Goal: Task Accomplishment & Management: Complete application form

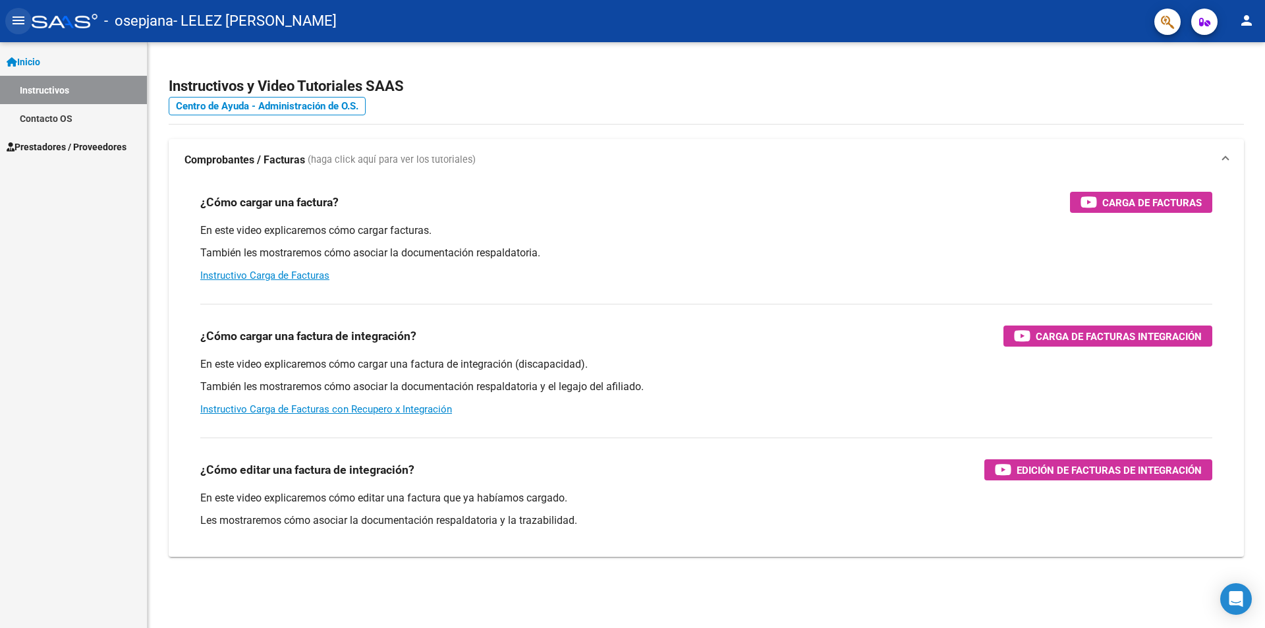
click at [18, 20] on mat-icon "menu" at bounding box center [19, 21] width 16 height 16
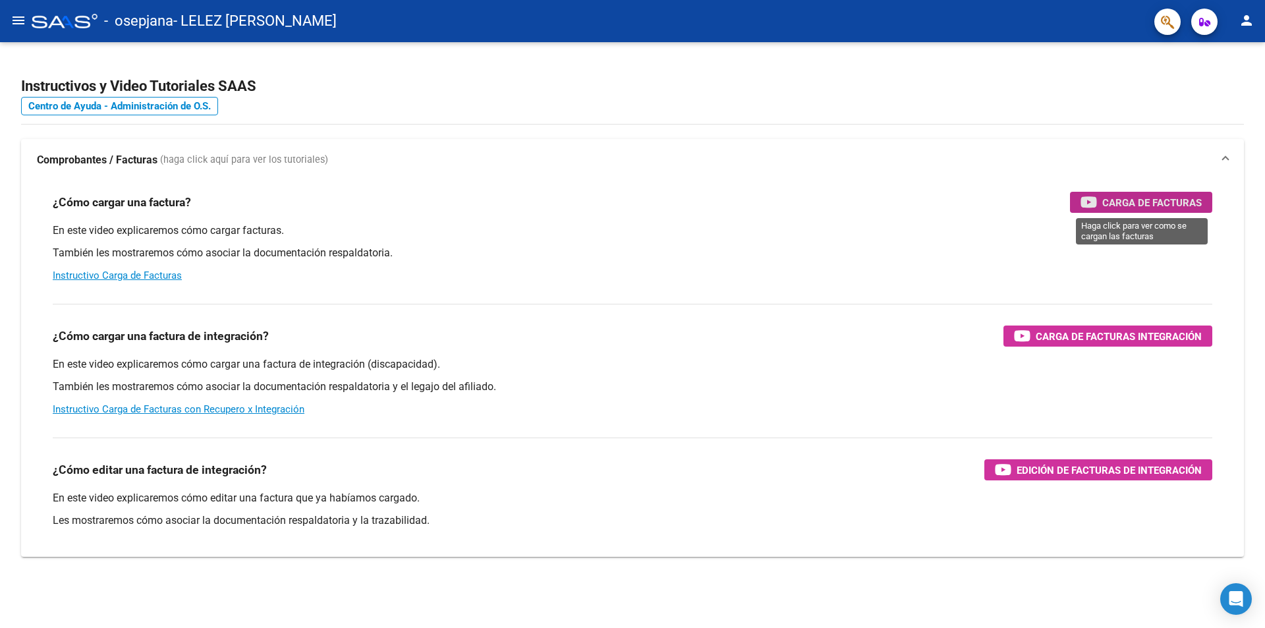
click at [1105, 198] on span "Carga de Facturas" at bounding box center [1151, 202] width 99 height 16
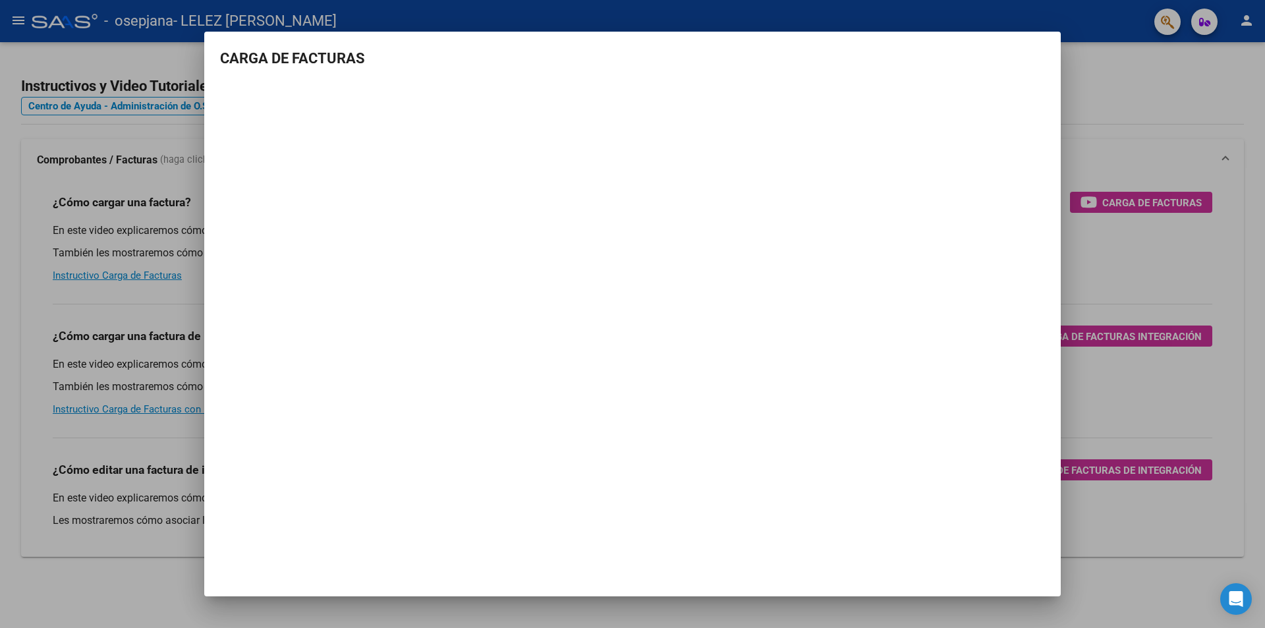
click at [1143, 85] on div at bounding box center [632, 314] width 1265 height 628
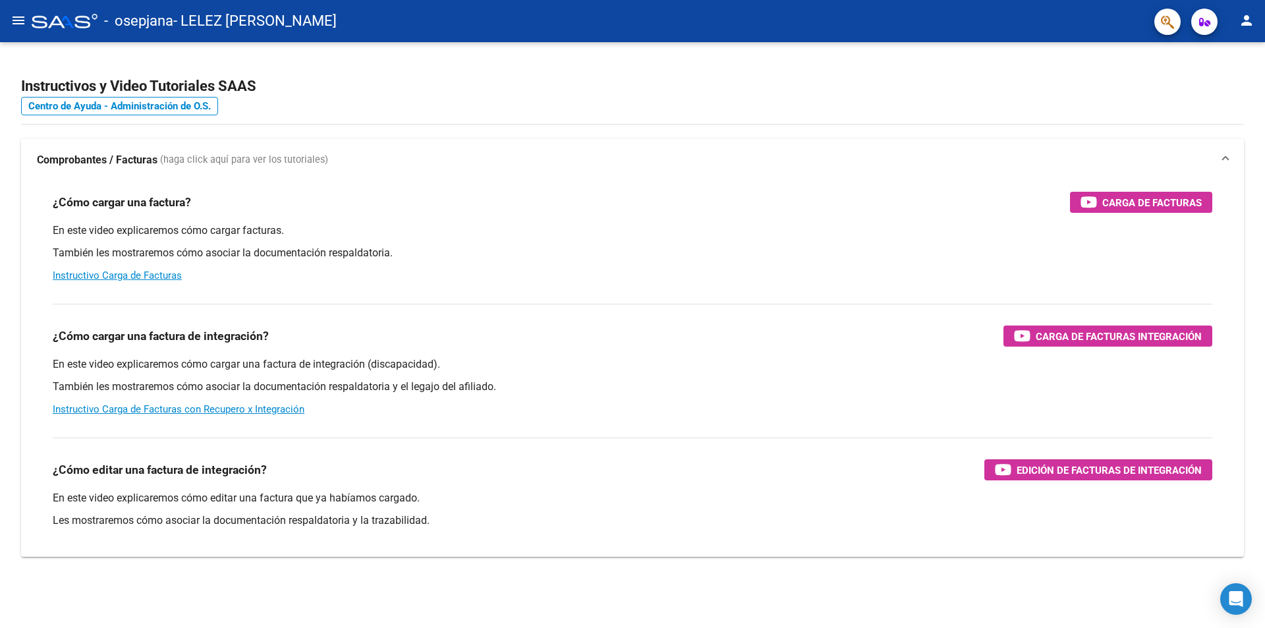
click at [25, 15] on mat-icon "menu" at bounding box center [19, 21] width 16 height 16
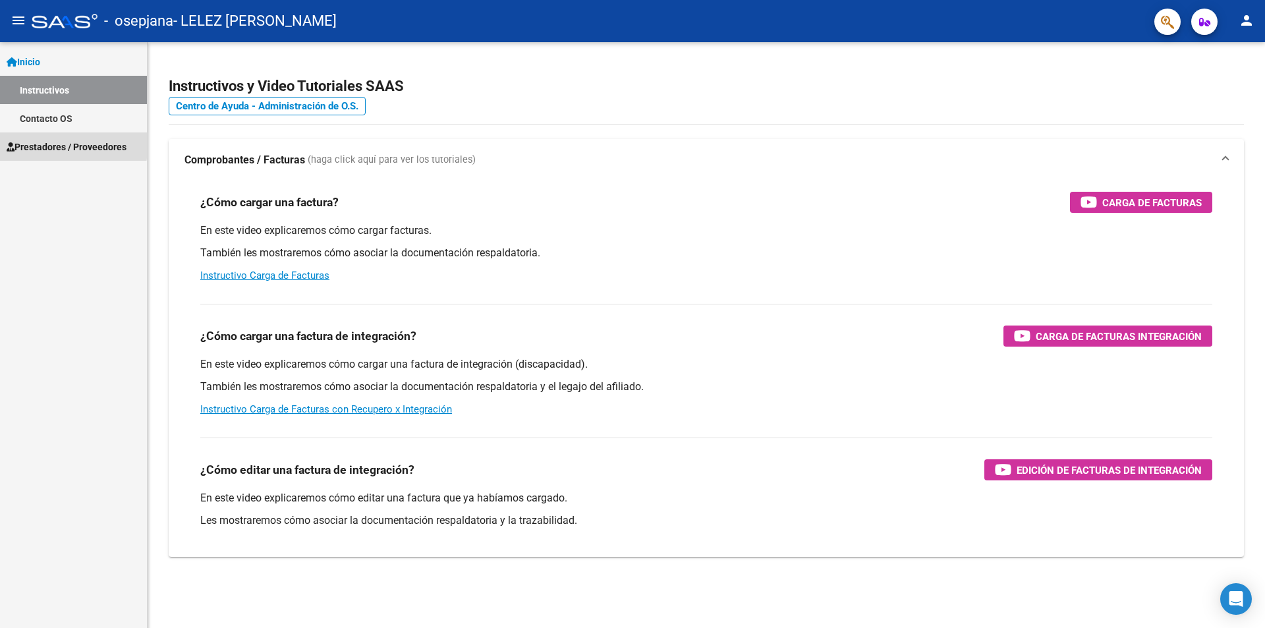
click at [39, 142] on span "Prestadores / Proveedores" at bounding box center [67, 147] width 120 height 14
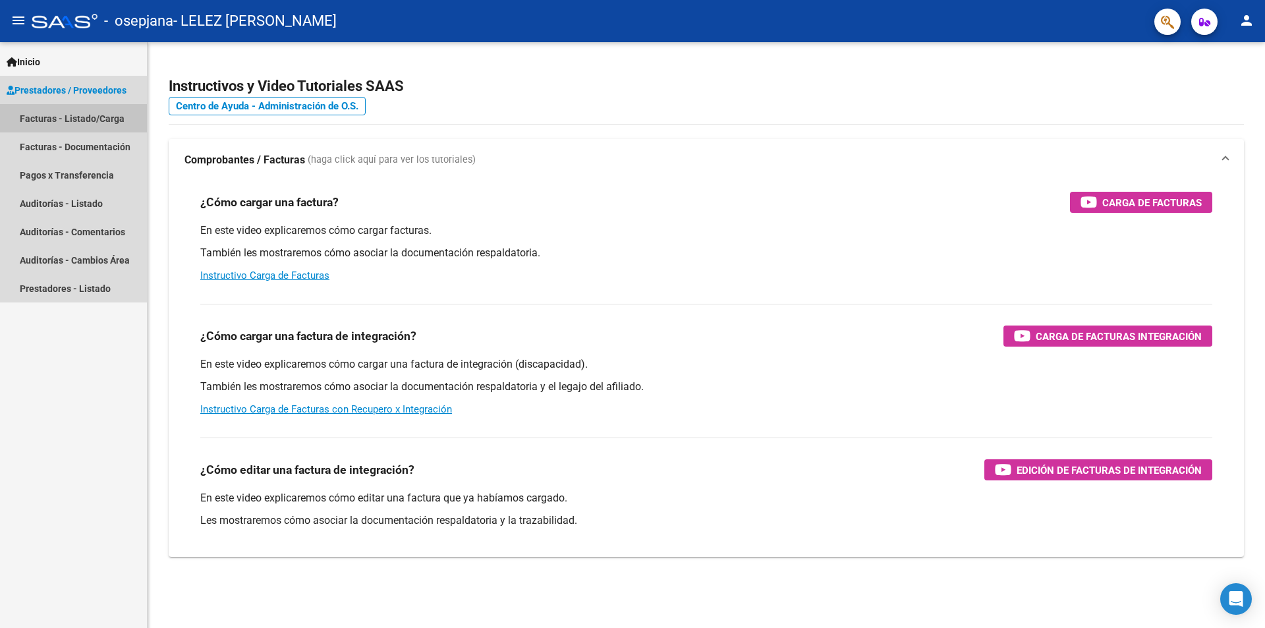
click at [67, 121] on link "Facturas - Listado/Carga" at bounding box center [73, 118] width 147 height 28
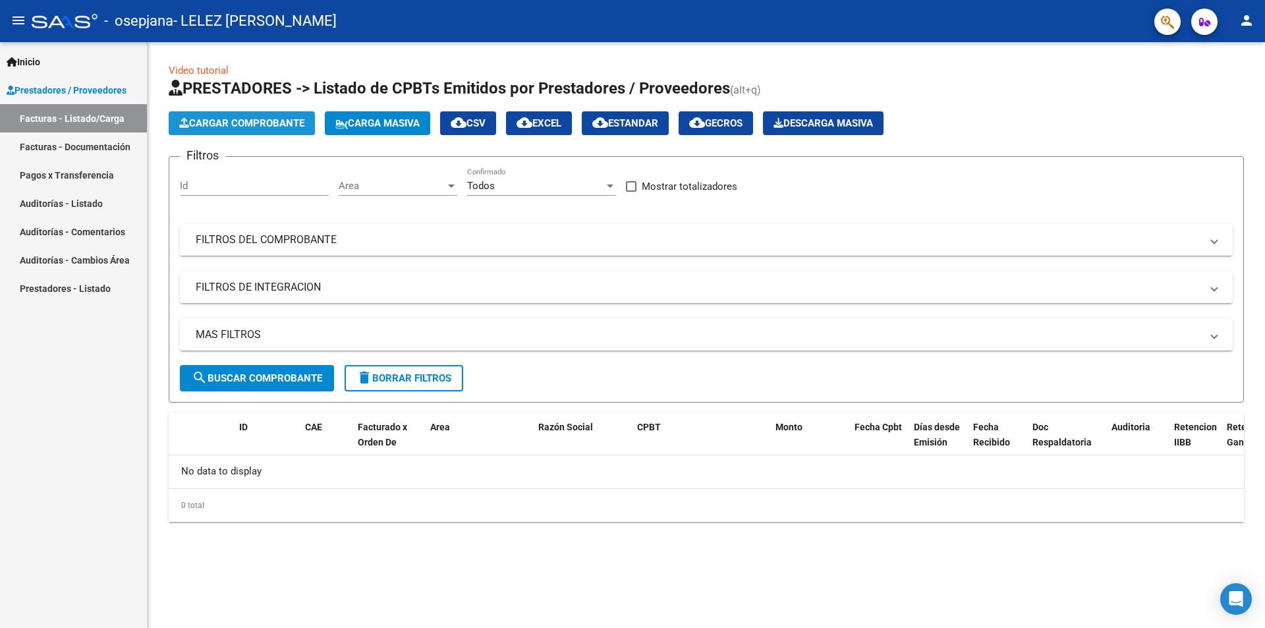
click at [254, 122] on span "Cargar Comprobante" at bounding box center [241, 123] width 125 height 12
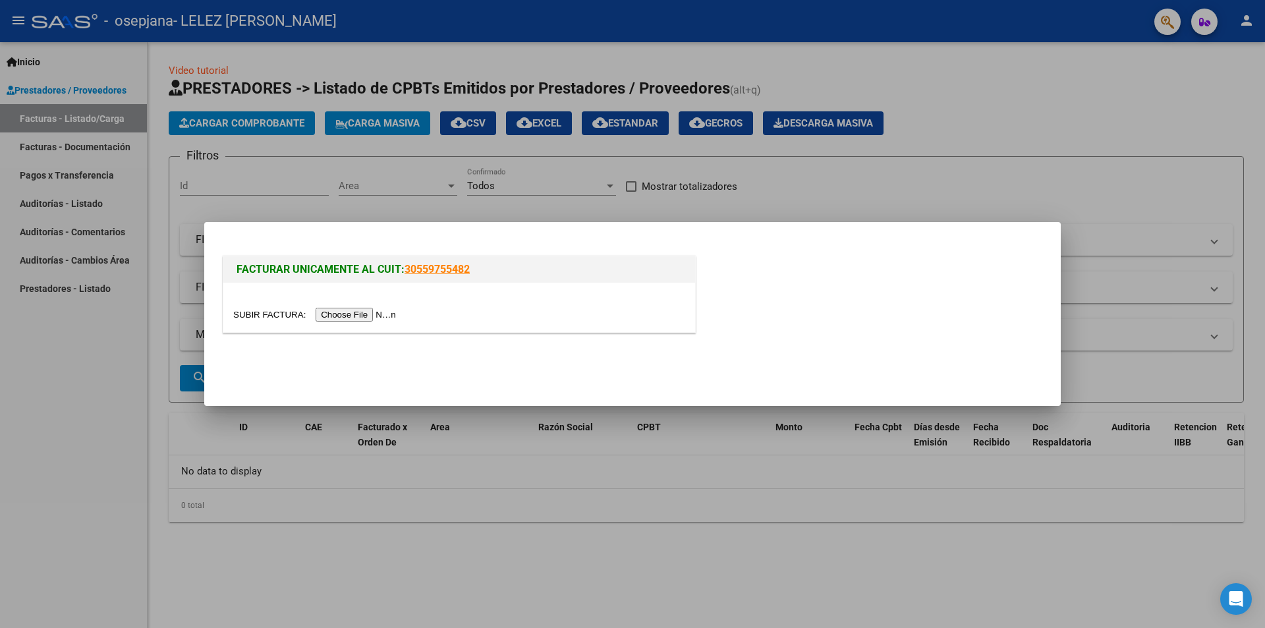
click at [377, 310] on input "file" at bounding box center [316, 315] width 167 height 14
click at [361, 318] on input "file" at bounding box center [316, 315] width 167 height 14
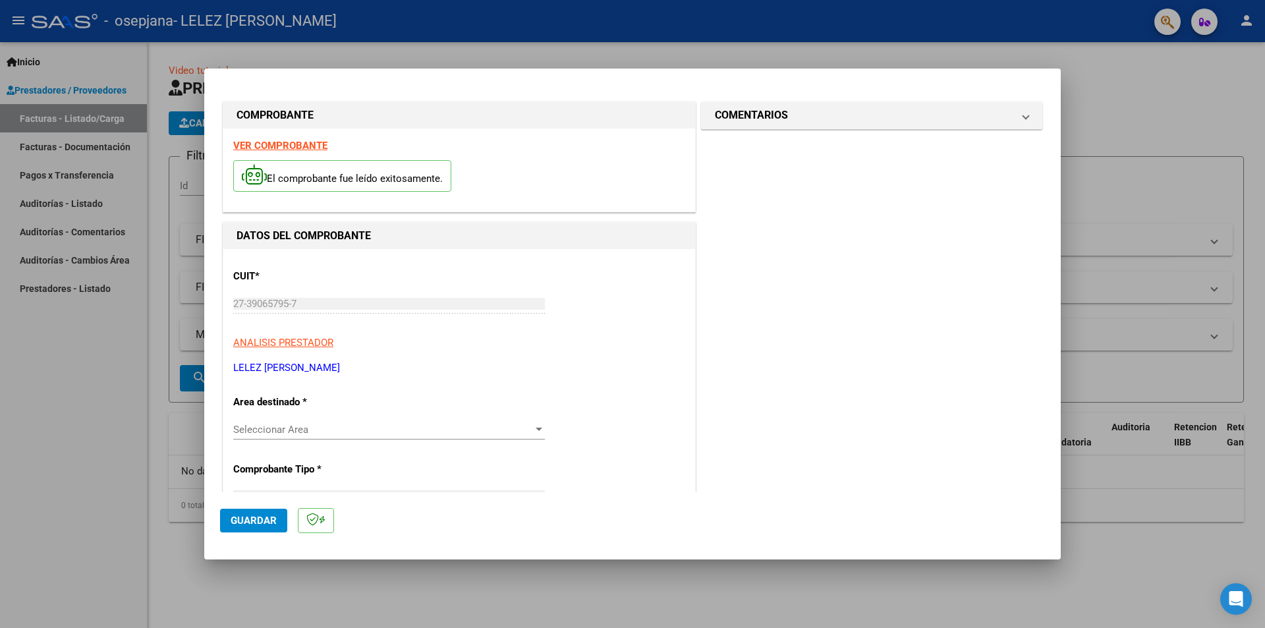
scroll to position [66, 0]
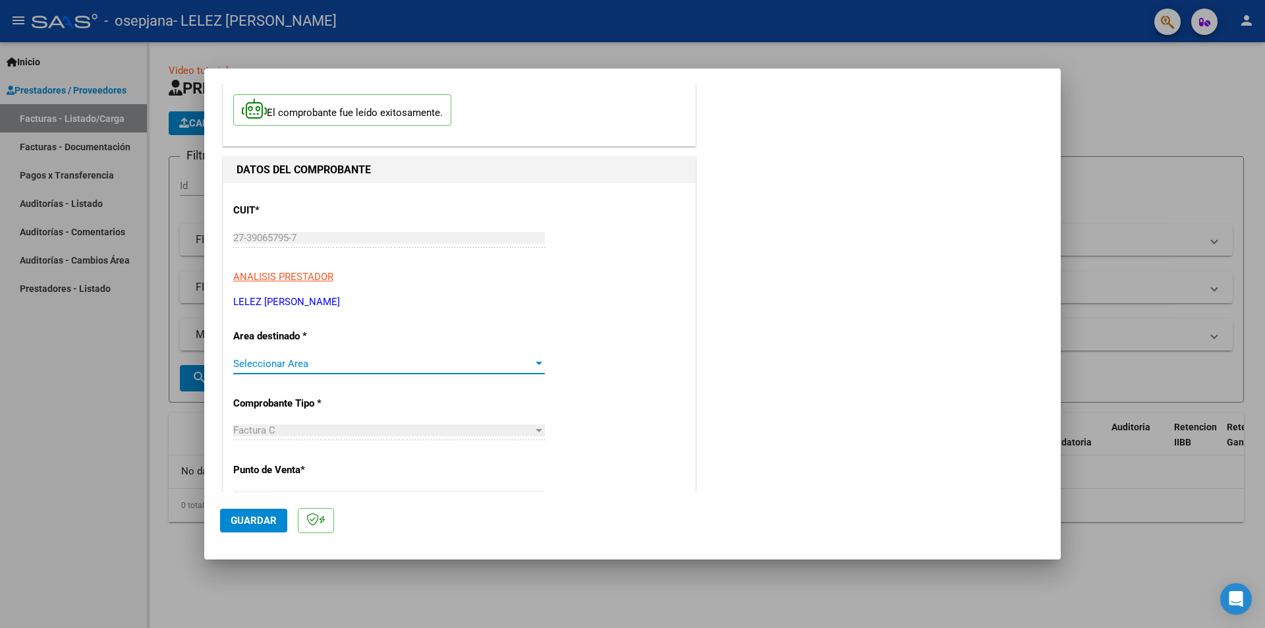
click at [442, 358] on span "Seleccionar Area" at bounding box center [383, 364] width 300 height 12
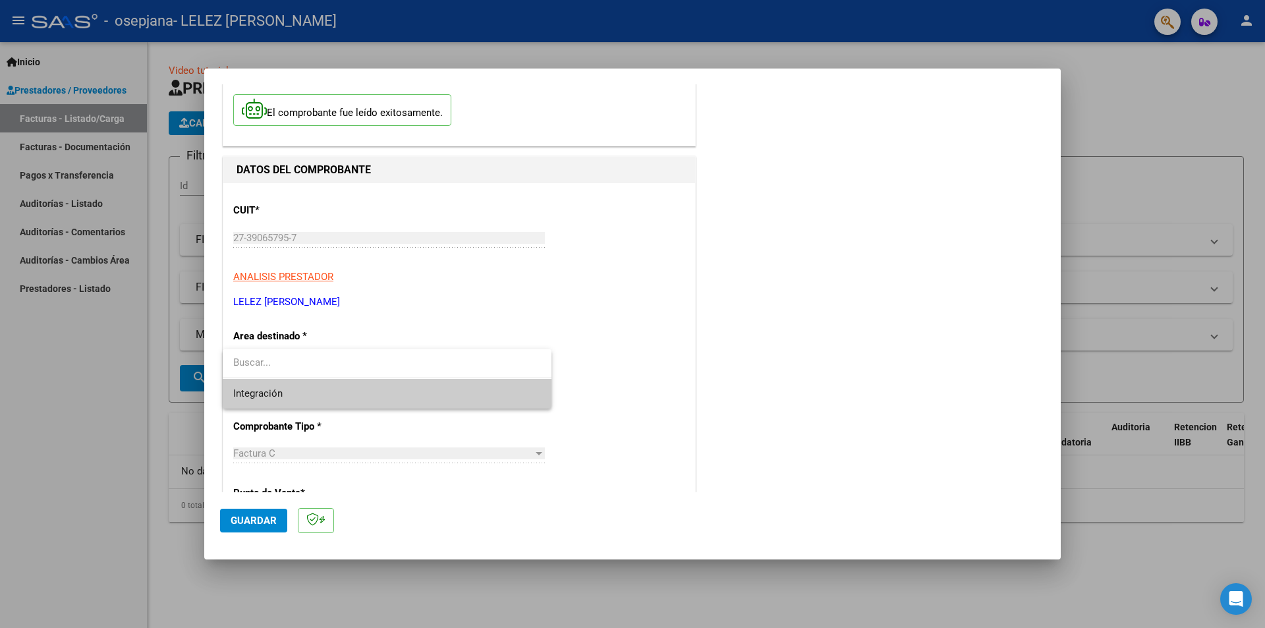
click at [622, 274] on div at bounding box center [632, 314] width 1265 height 628
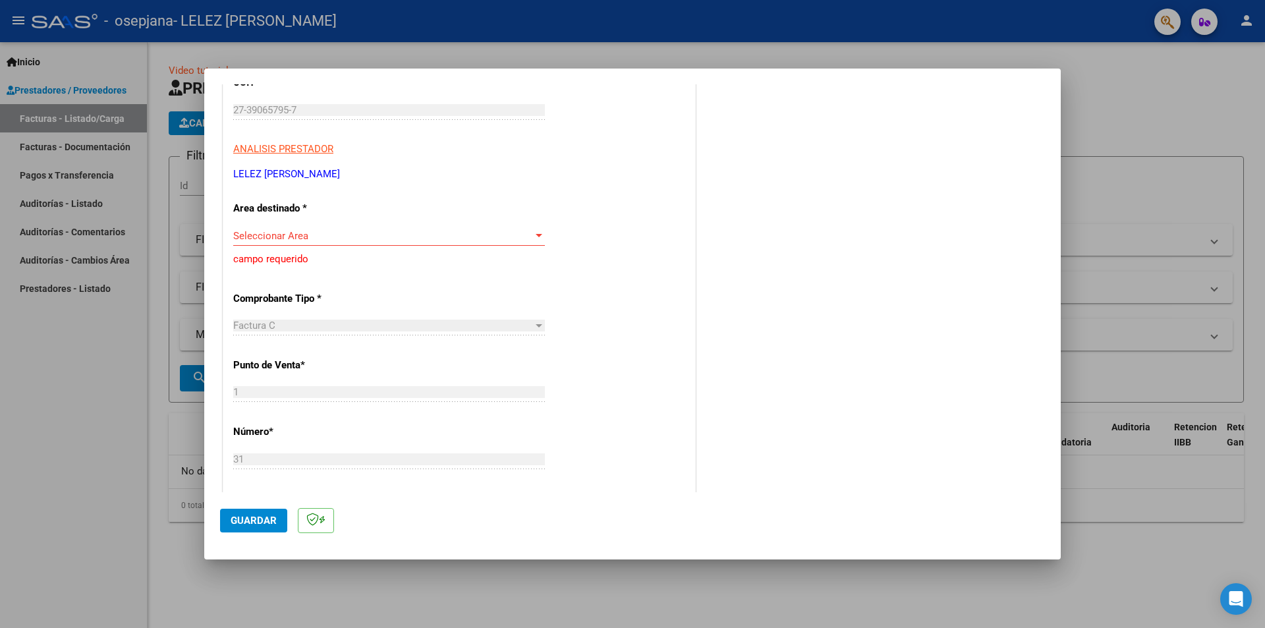
scroll to position [198, 0]
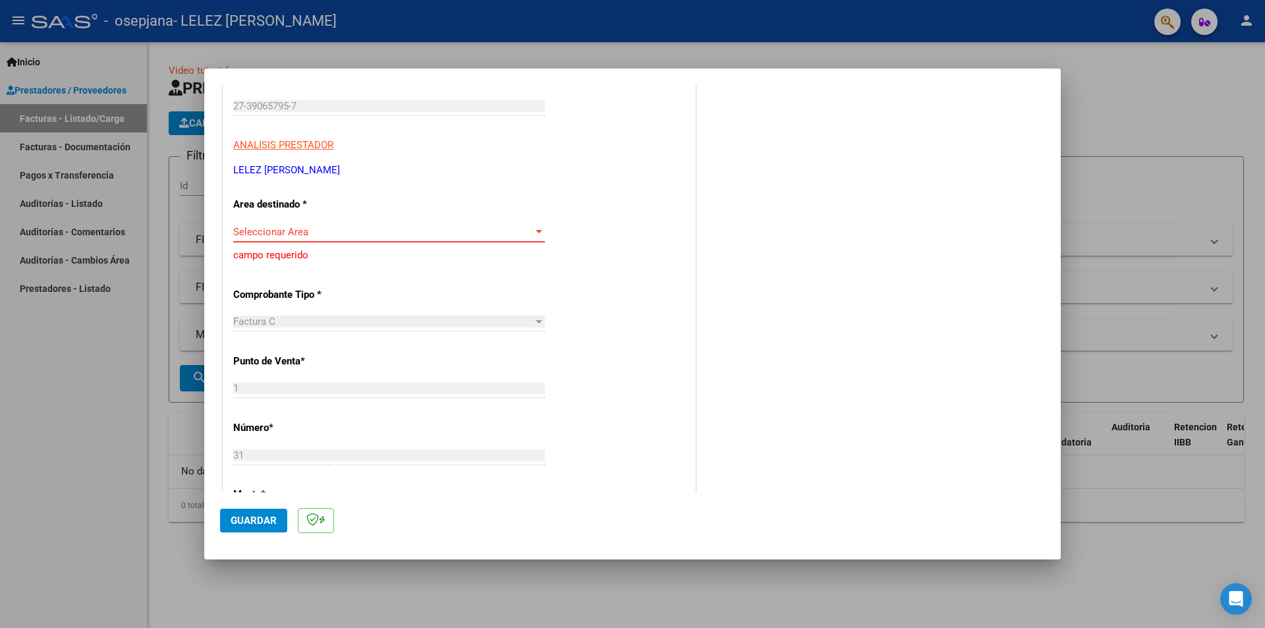
click at [487, 226] on span "Seleccionar Area" at bounding box center [383, 232] width 300 height 12
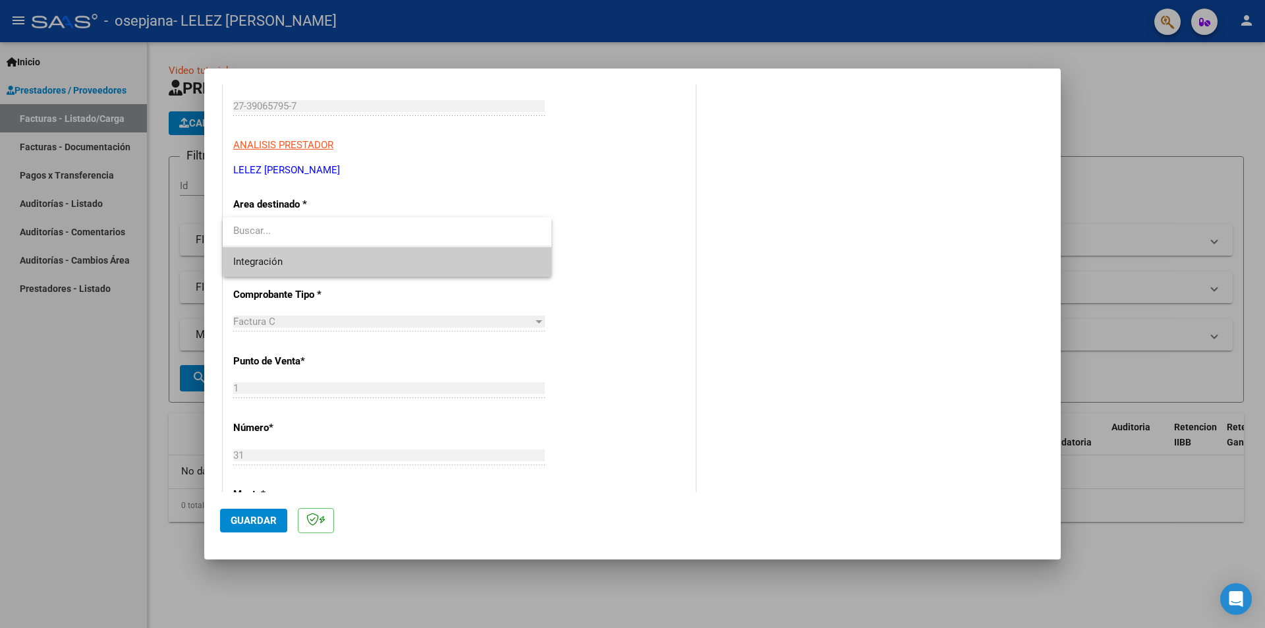
click at [544, 168] on div at bounding box center [632, 314] width 1265 height 628
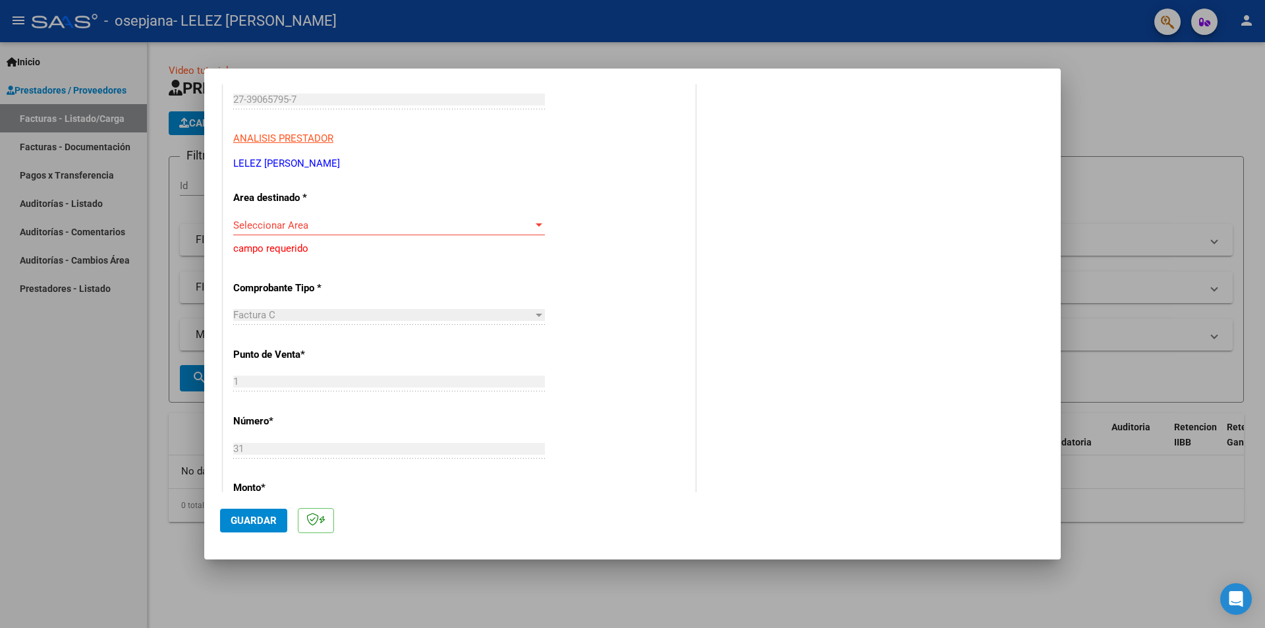
scroll to position [181, 0]
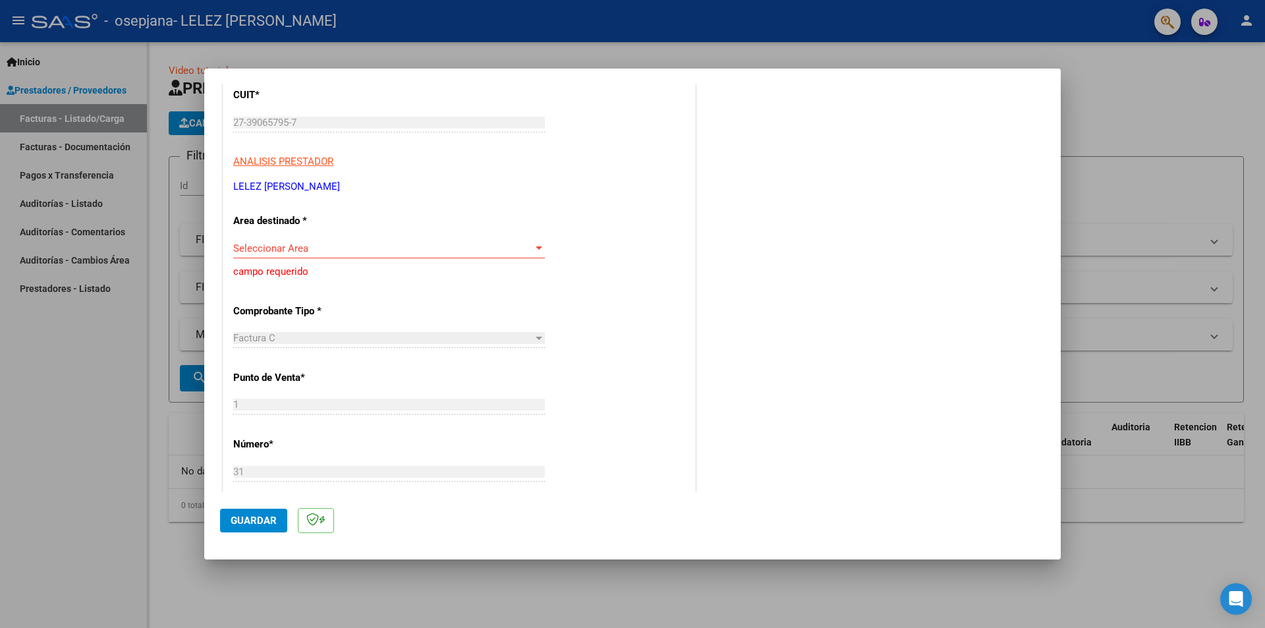
click at [537, 246] on div at bounding box center [539, 247] width 7 height 3
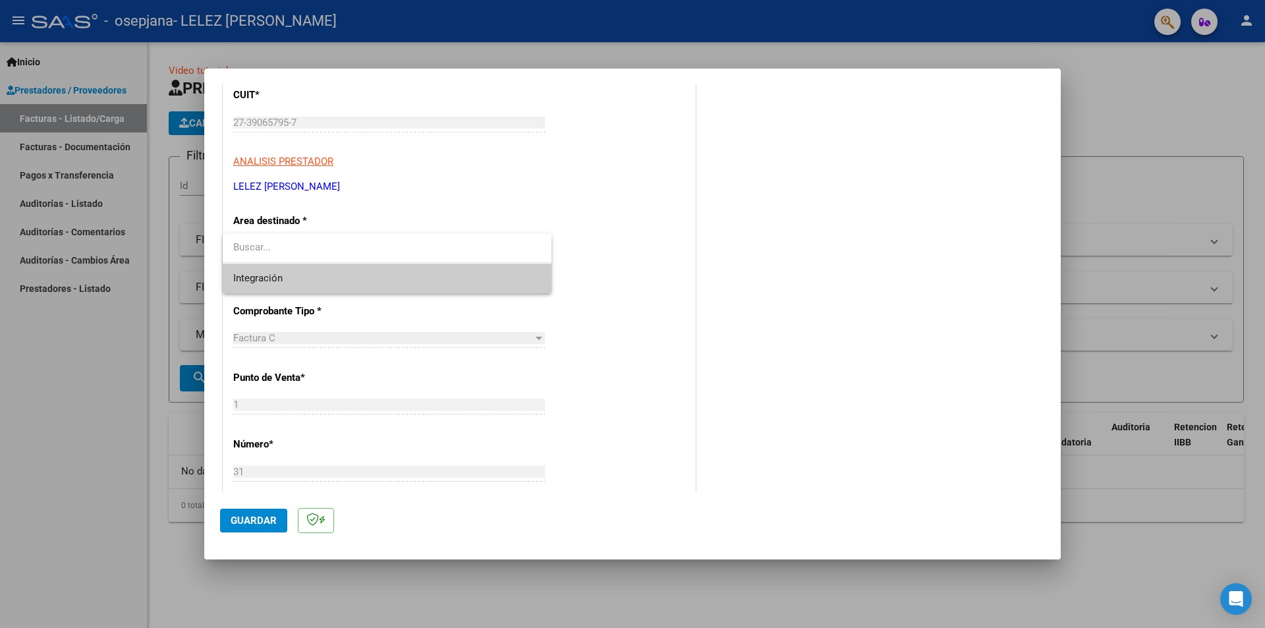
click at [440, 240] on input "dropdown search" at bounding box center [387, 248] width 329 height 30
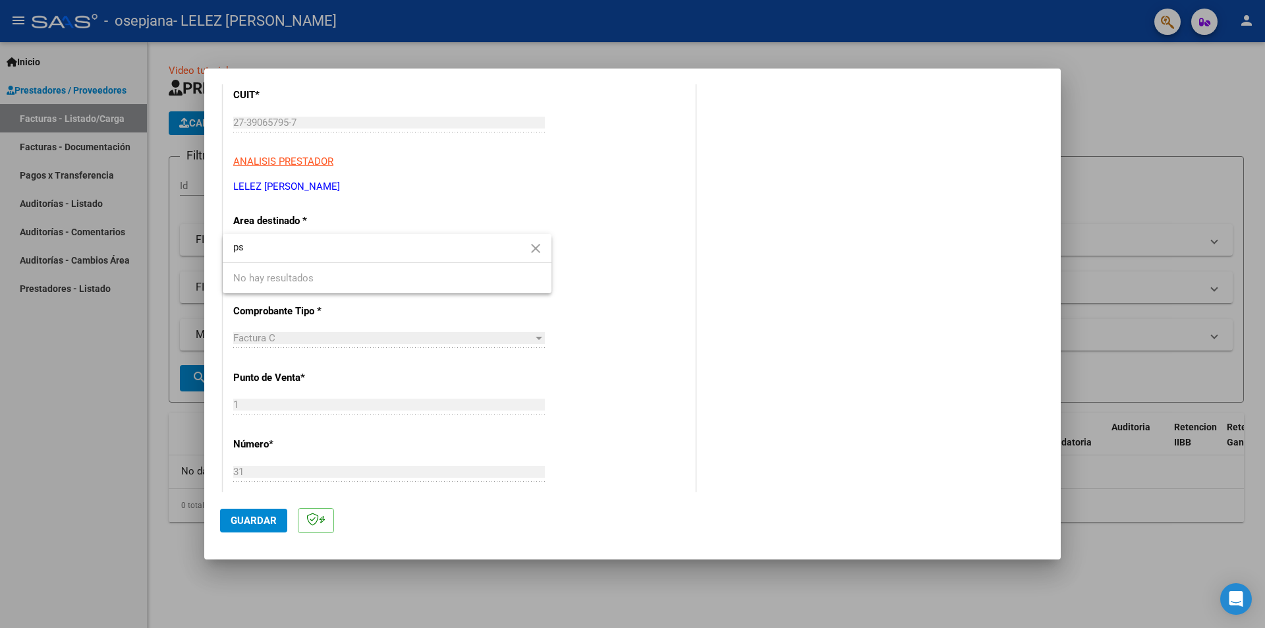
type input "p"
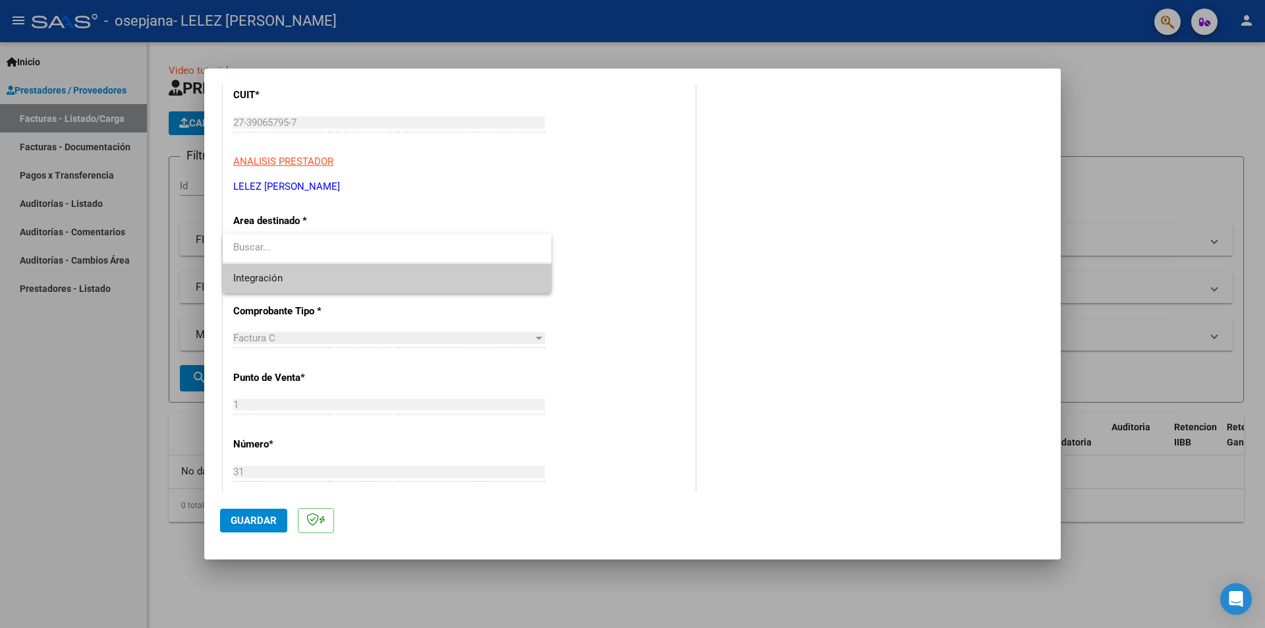
click at [543, 211] on div at bounding box center [632, 314] width 1265 height 628
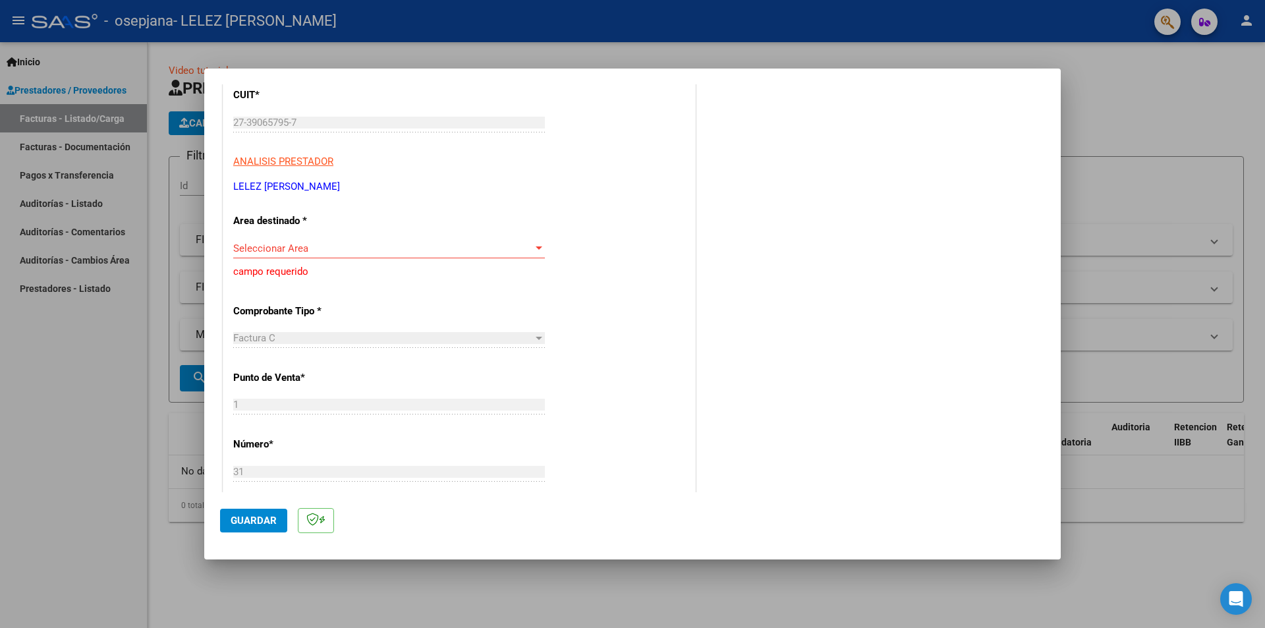
click at [528, 252] on span "Seleccionar Area" at bounding box center [383, 248] width 300 height 12
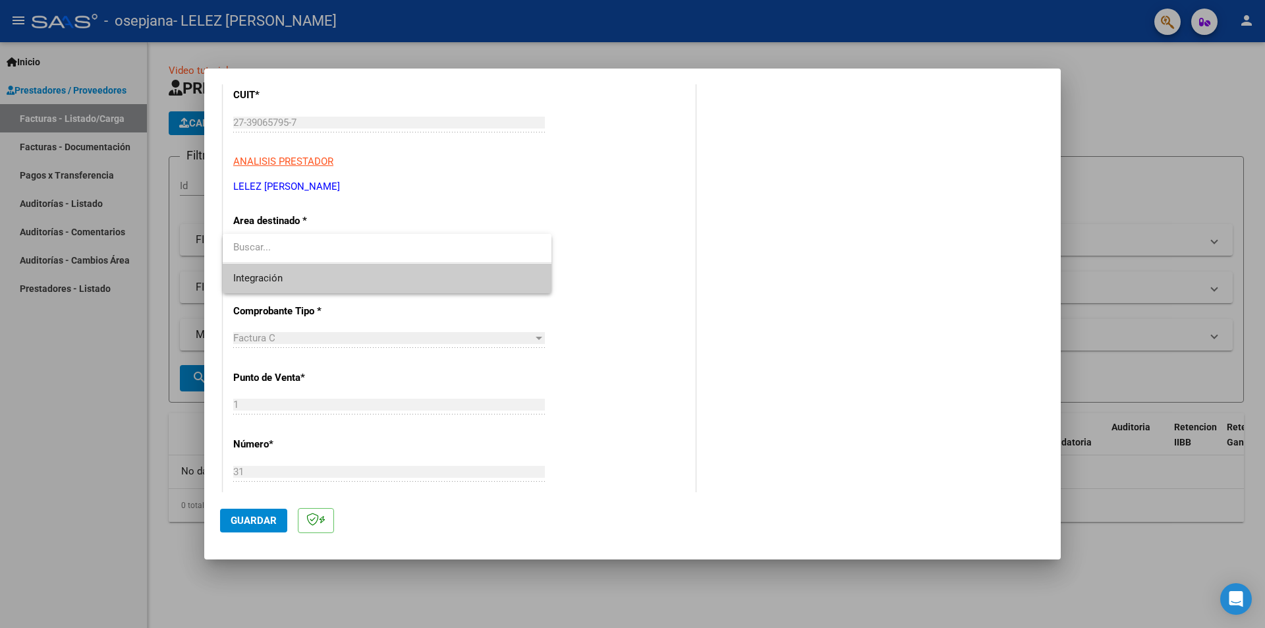
click at [602, 194] on div at bounding box center [632, 314] width 1265 height 628
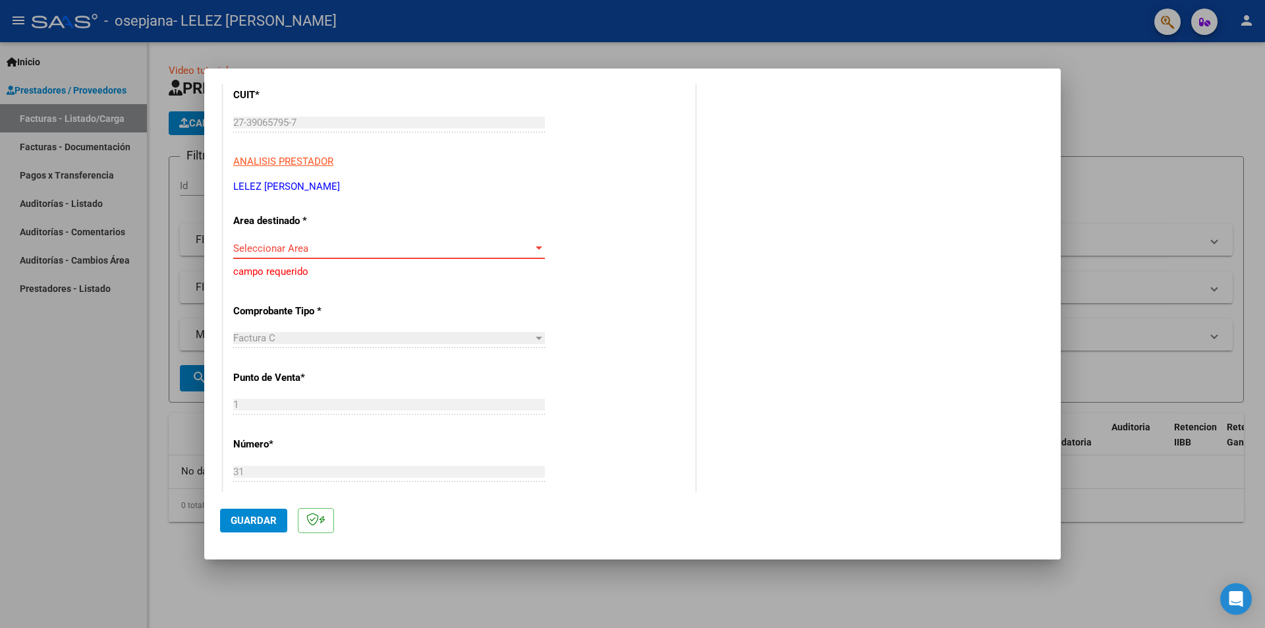
click at [522, 242] on span "Seleccionar Area" at bounding box center [383, 248] width 300 height 12
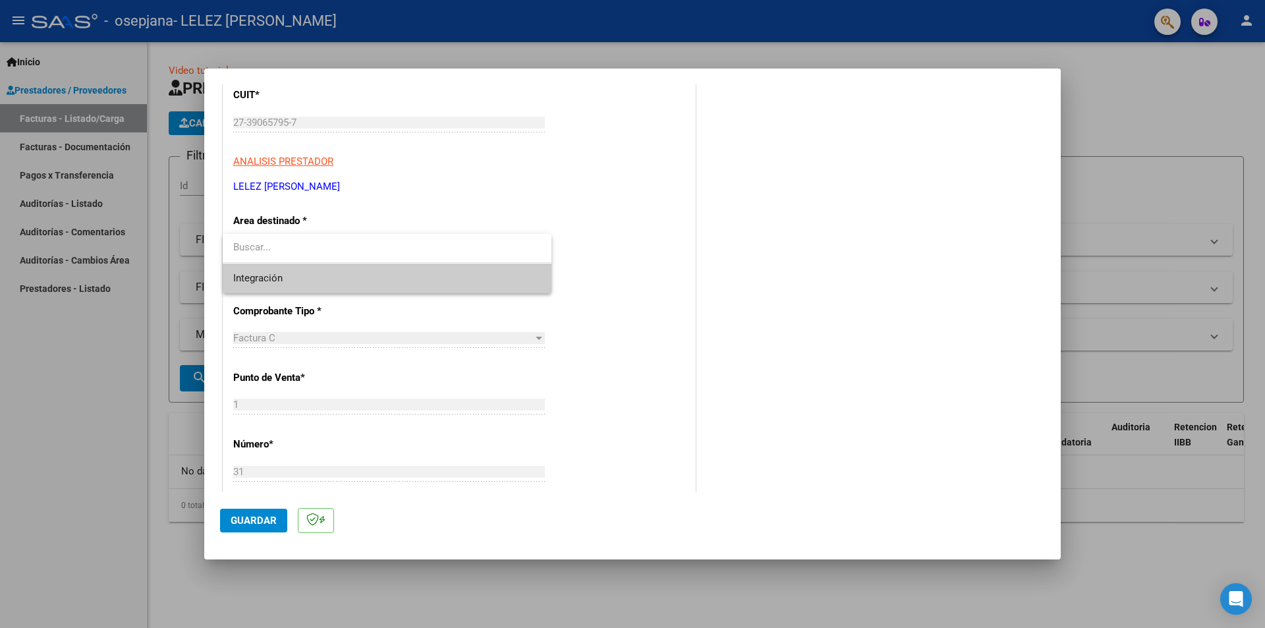
click at [385, 275] on span "Integración" at bounding box center [387, 279] width 308 height 30
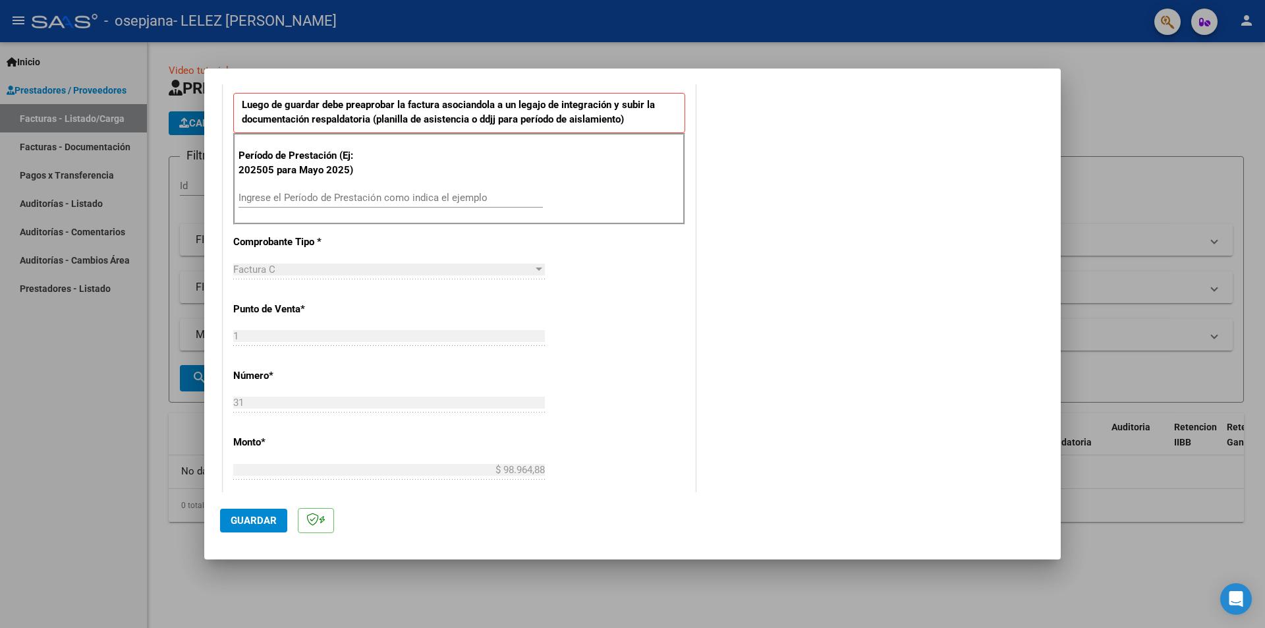
scroll to position [379, 0]
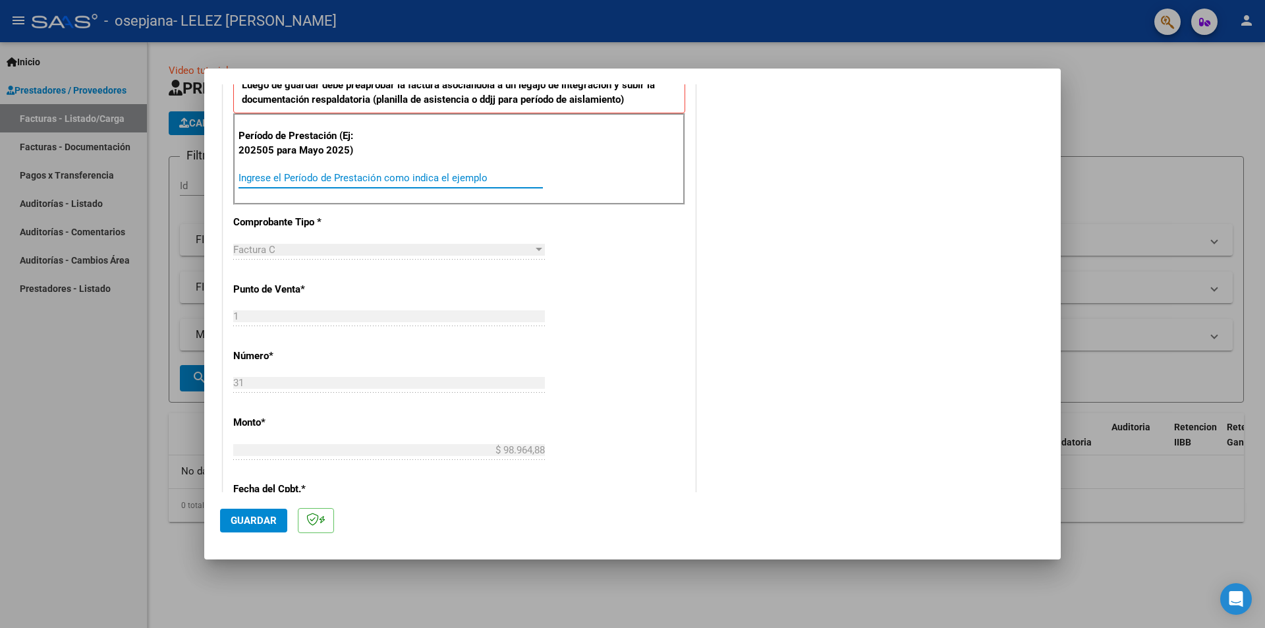
click at [324, 176] on input "Ingrese el Período de Prestación como indica el ejemplo" at bounding box center [390, 178] width 304 height 12
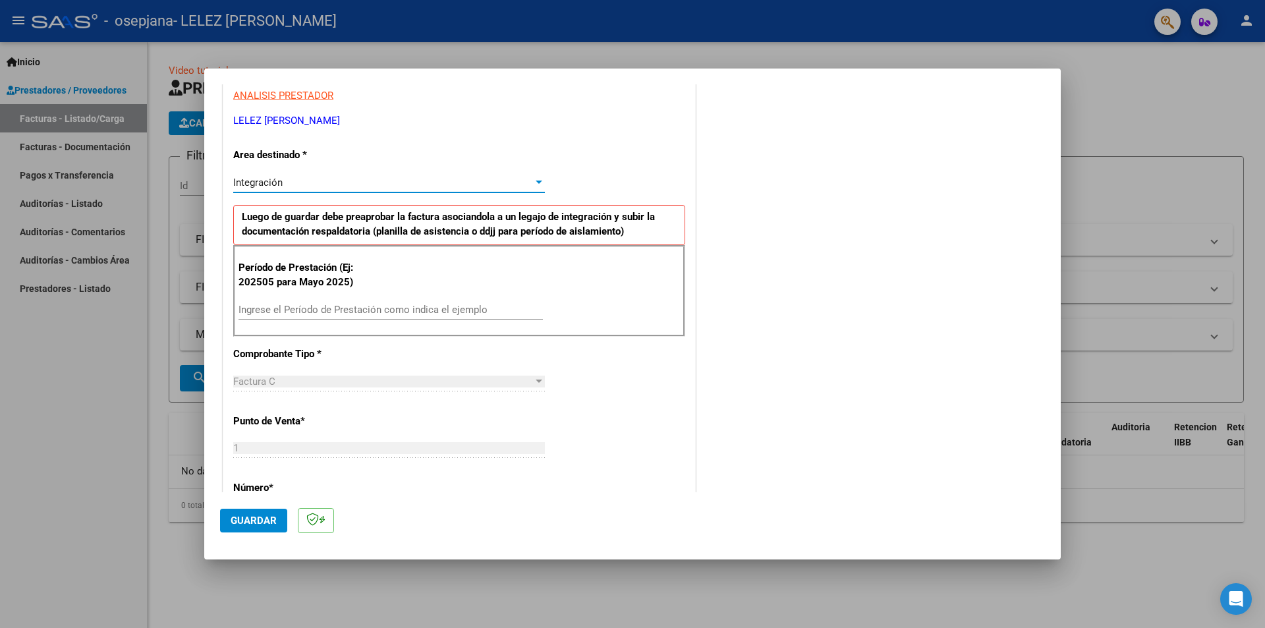
click at [405, 183] on div "Integración" at bounding box center [383, 183] width 300 height 12
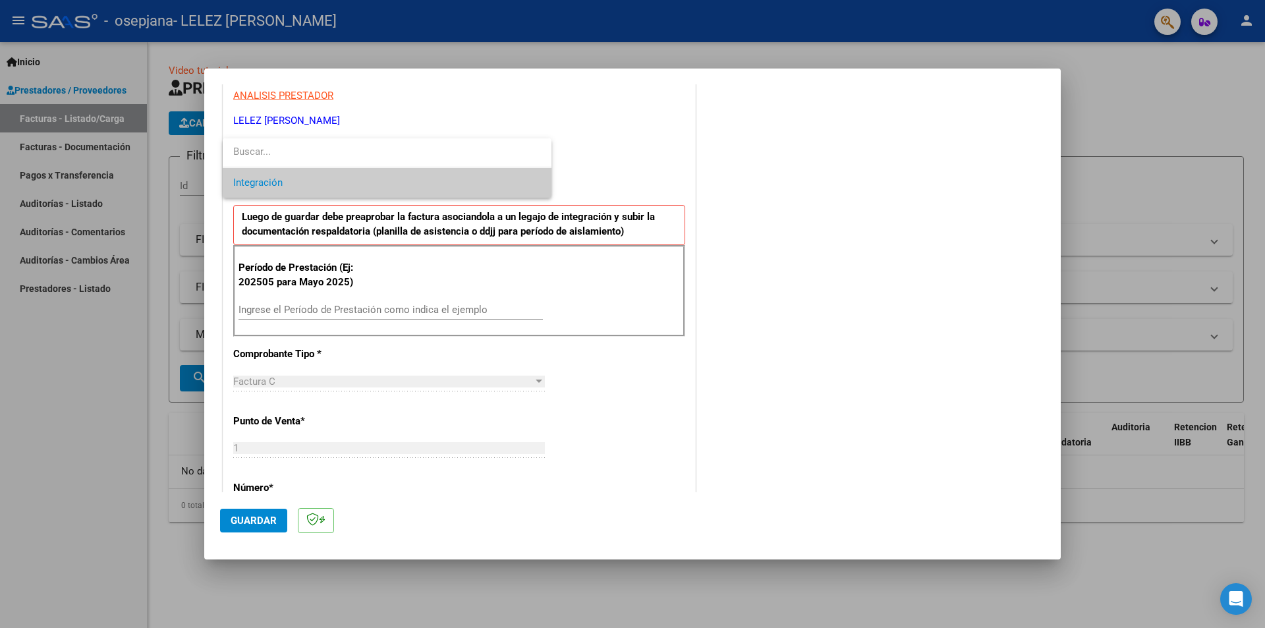
click at [350, 163] on input "dropdown search" at bounding box center [387, 152] width 329 height 30
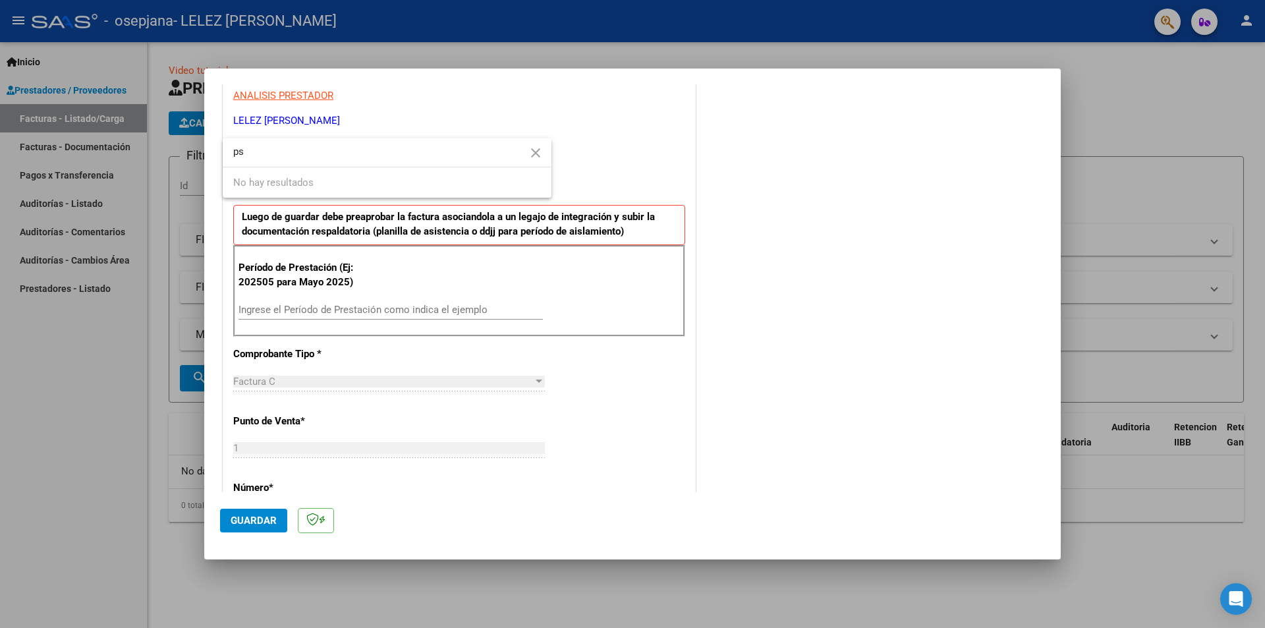
type input "p"
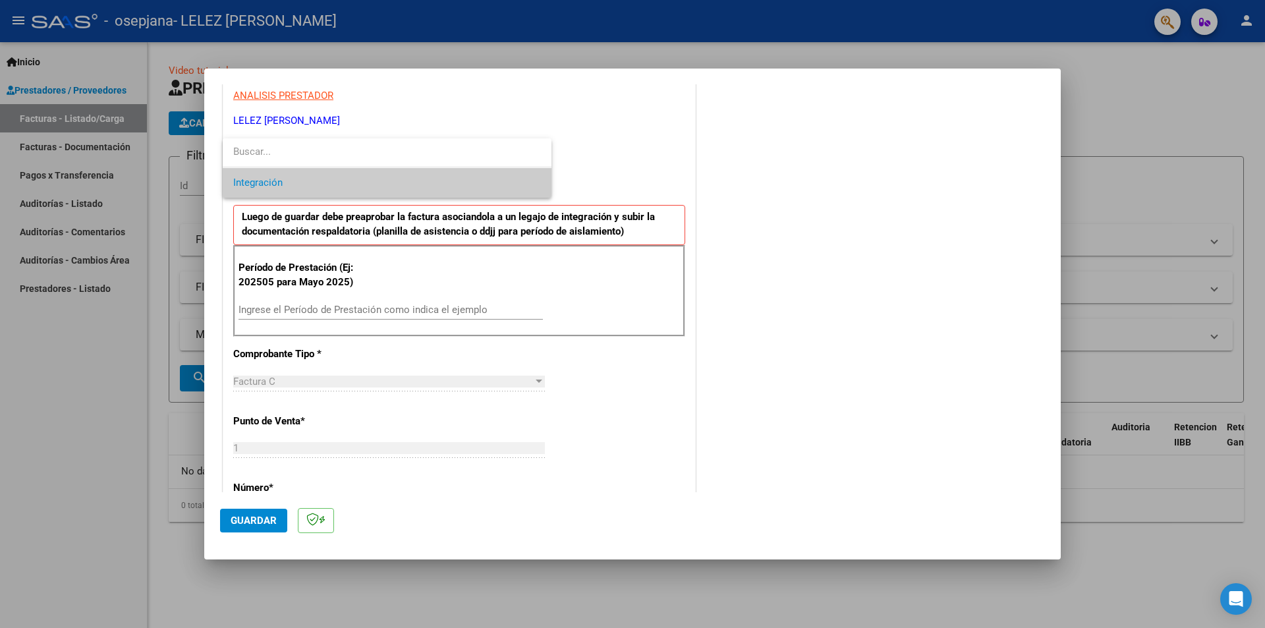
click at [429, 99] on div at bounding box center [632, 314] width 1265 height 628
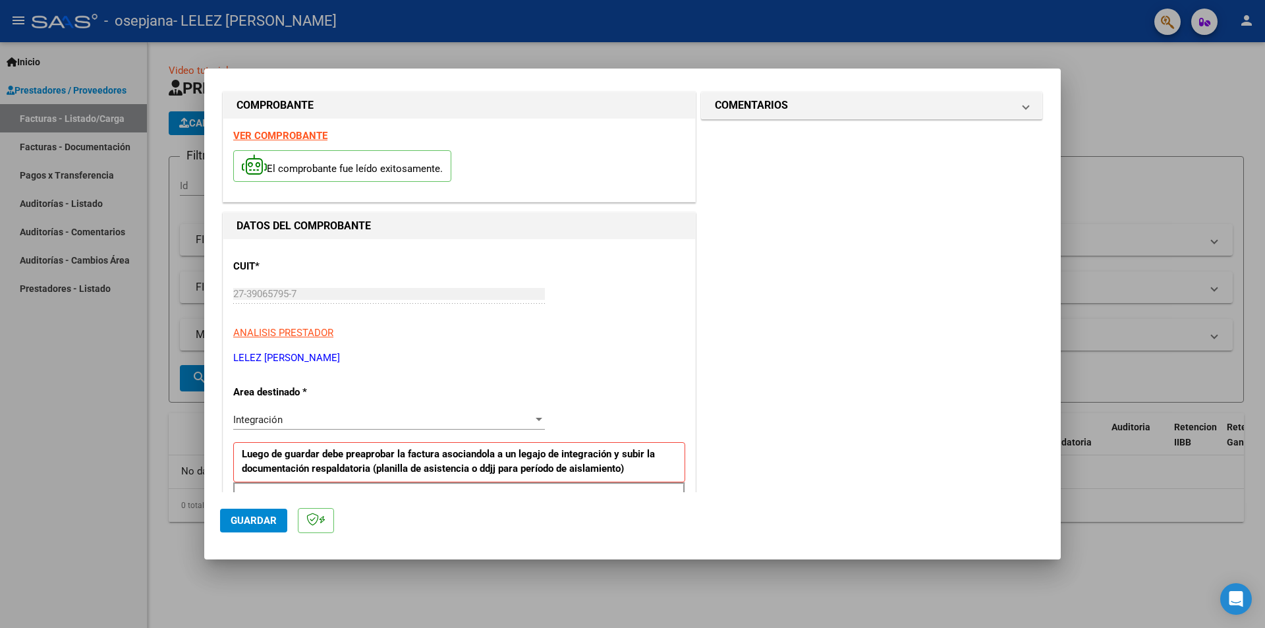
scroll to position [0, 0]
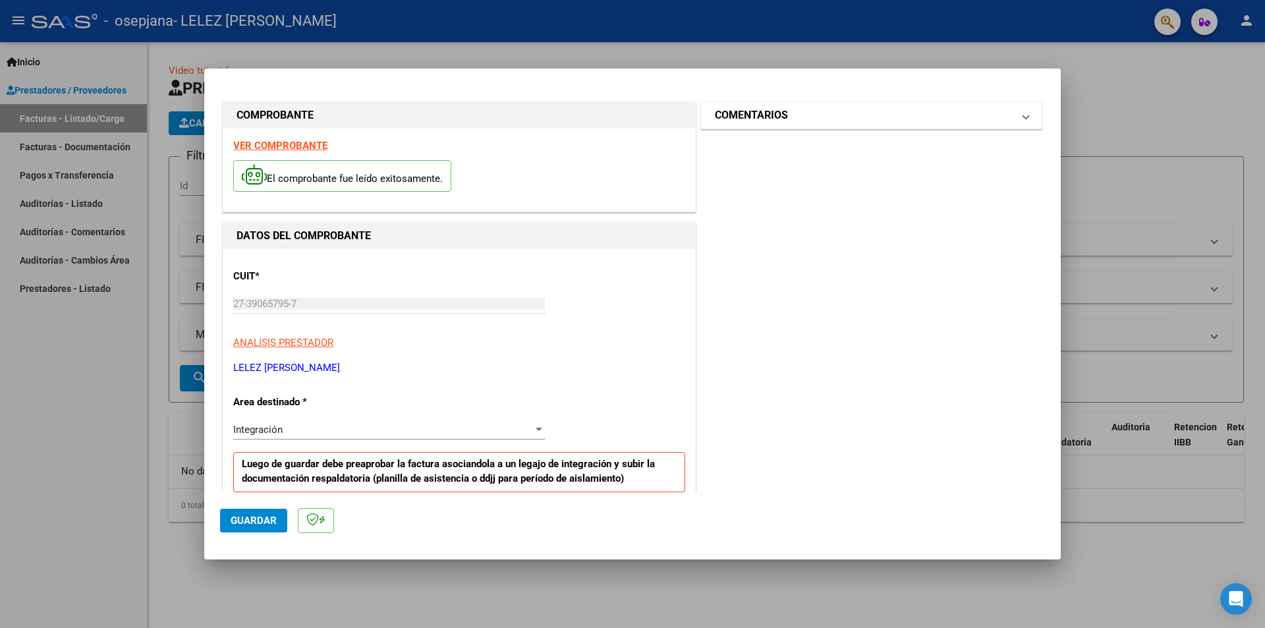
click at [788, 112] on mat-panel-title "COMENTARIOS" at bounding box center [864, 115] width 298 height 16
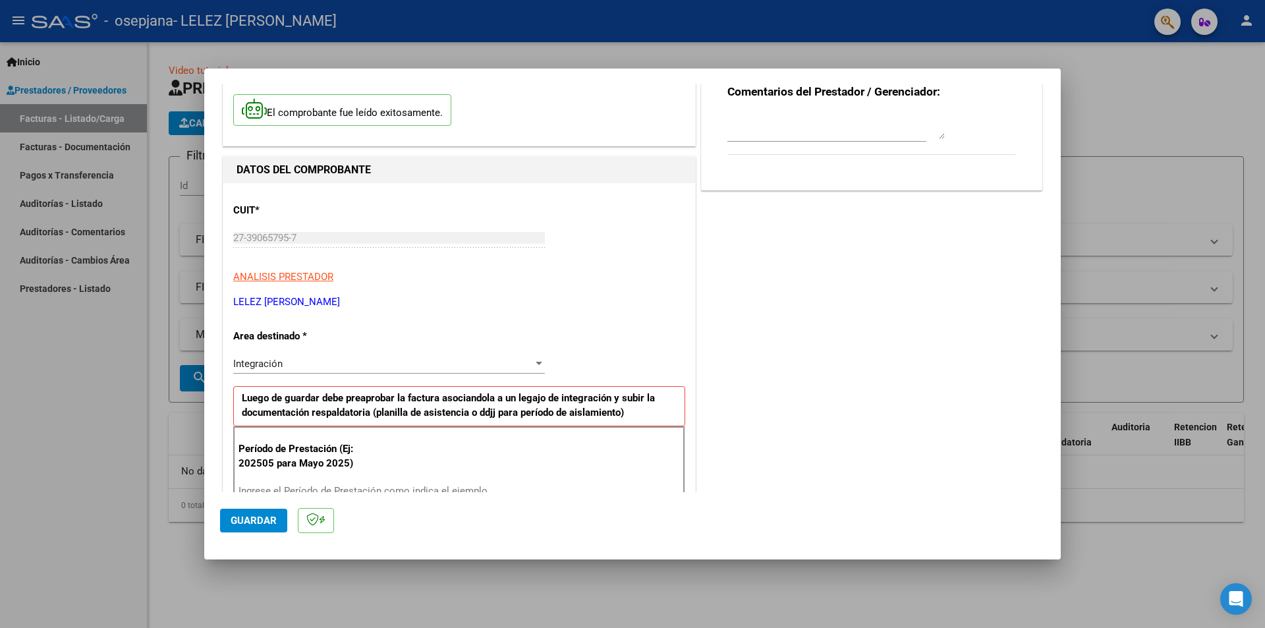
click at [371, 372] on div "Integración Seleccionar Area" at bounding box center [389, 364] width 312 height 20
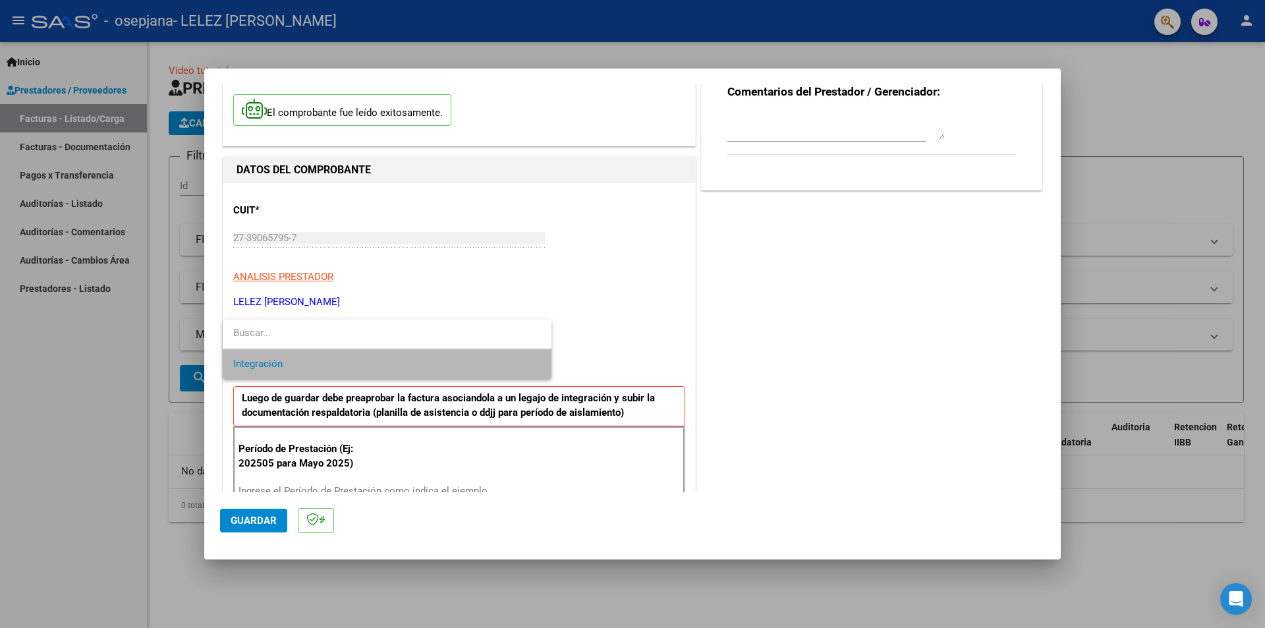
click at [379, 368] on span "Integración" at bounding box center [387, 364] width 308 height 30
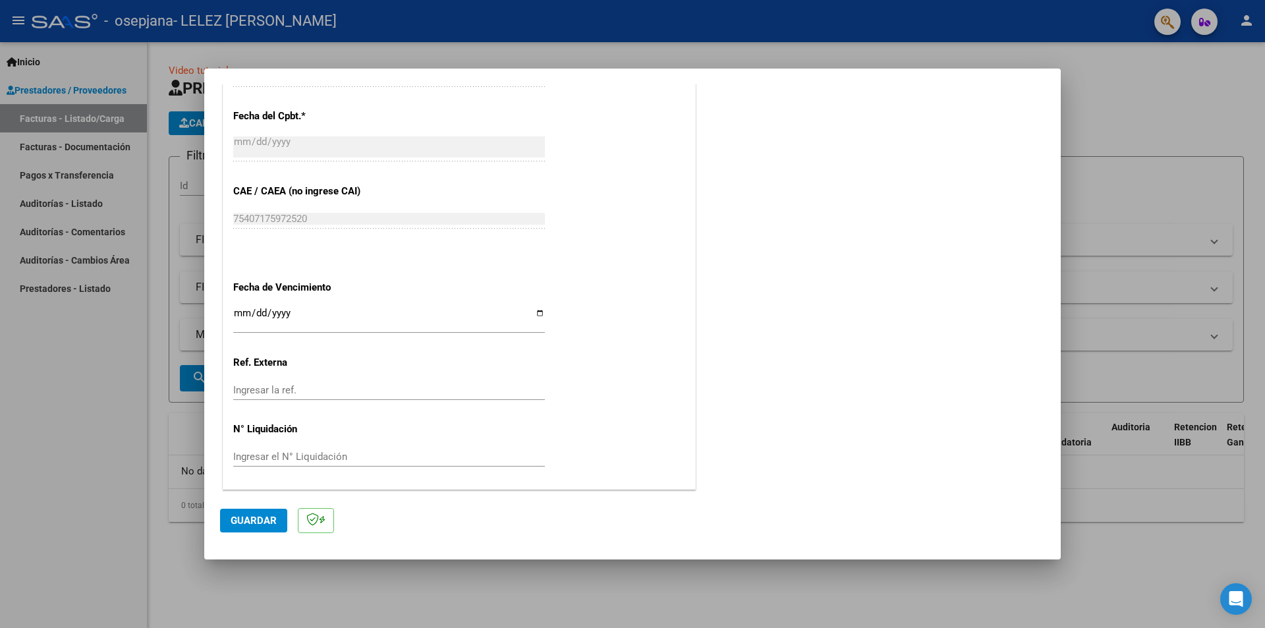
scroll to position [0, 0]
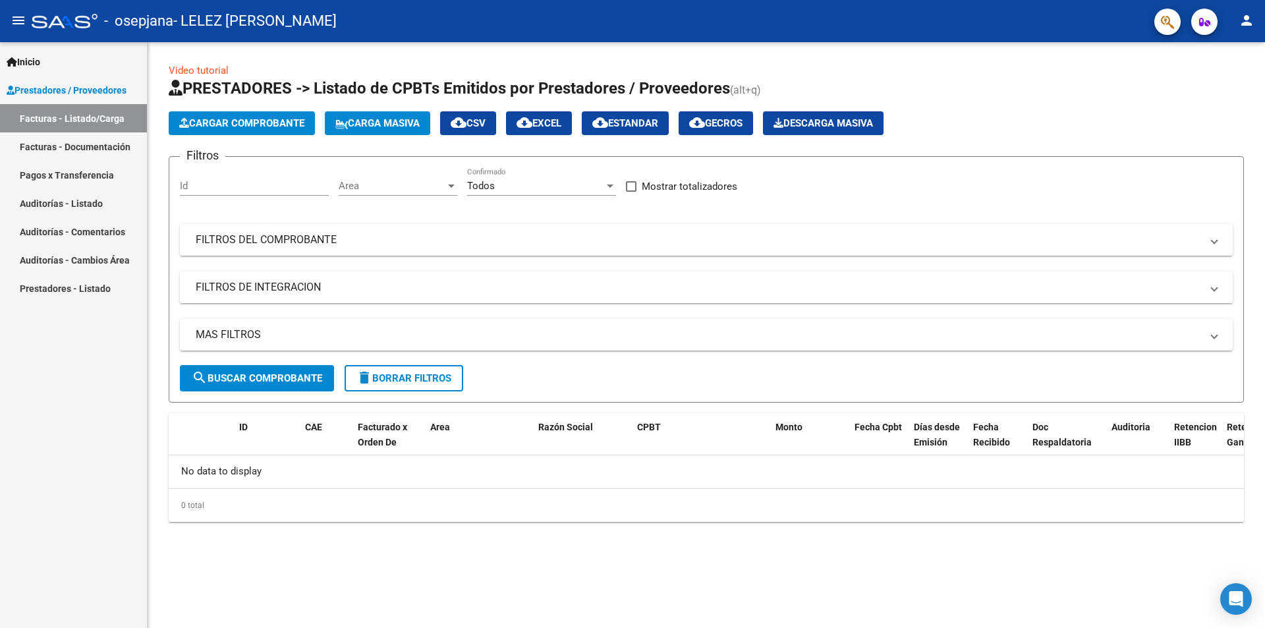
click at [94, 118] on link "Facturas - Listado/Carga" at bounding box center [73, 118] width 147 height 28
click at [240, 117] on span "Cargar Comprobante" at bounding box center [241, 123] width 125 height 12
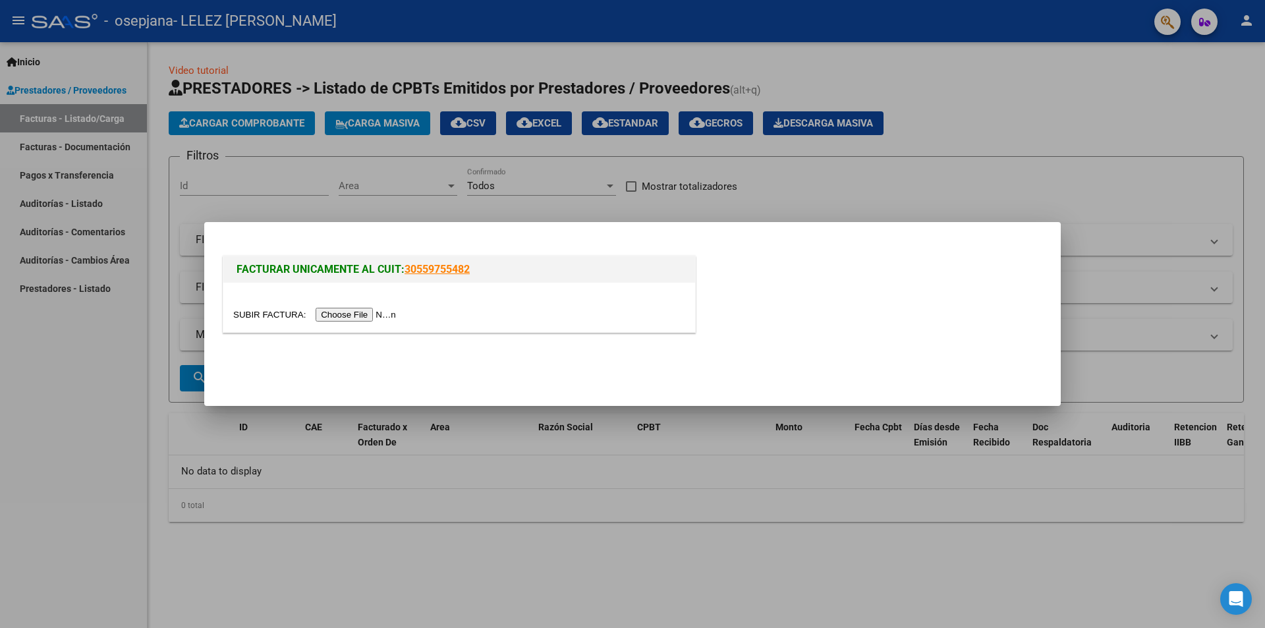
click at [356, 318] on input "file" at bounding box center [316, 315] width 167 height 14
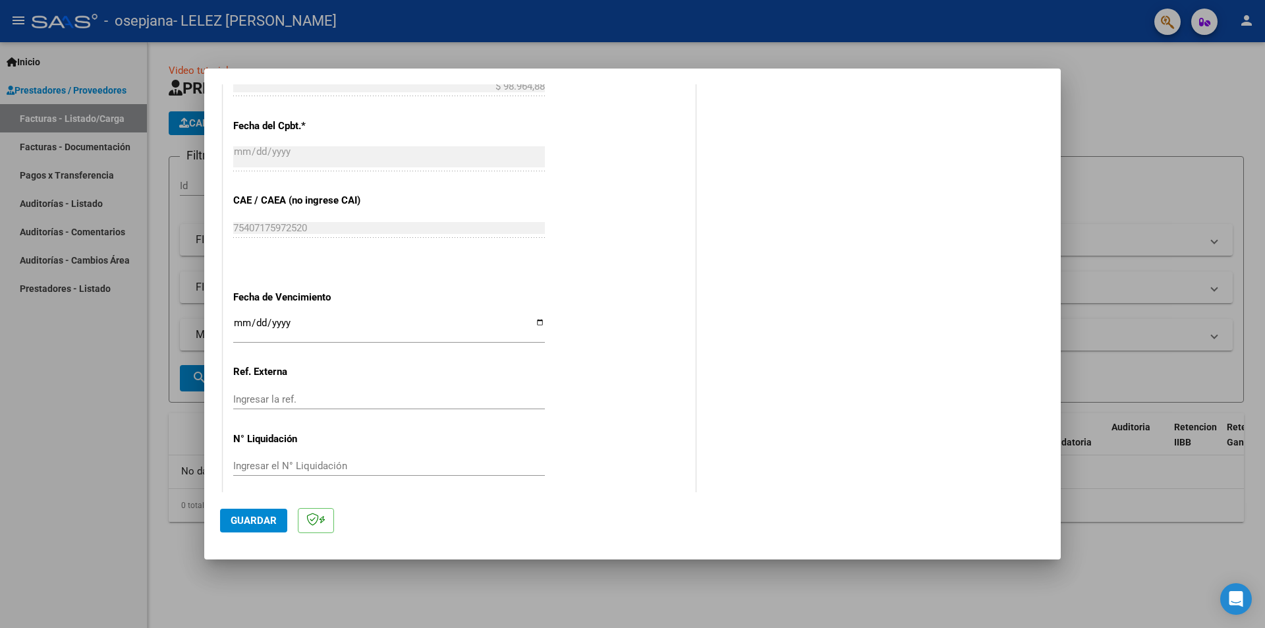
scroll to position [619, 0]
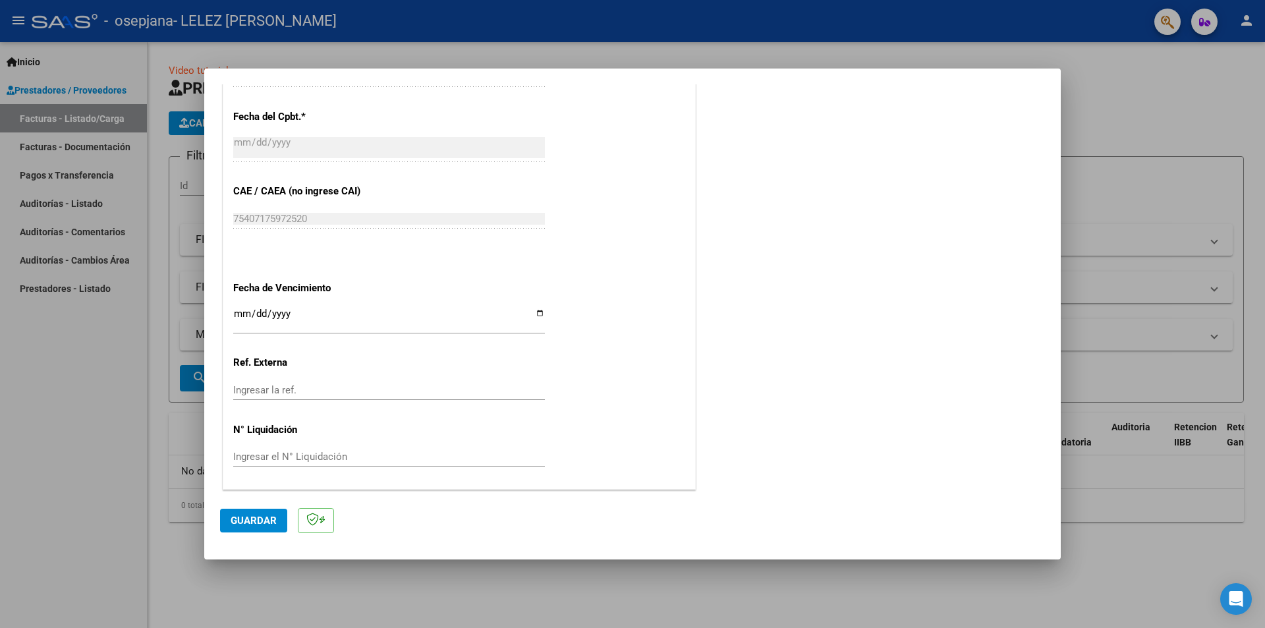
click at [301, 458] on input "Ingresar el N° Liquidación" at bounding box center [389, 457] width 312 height 12
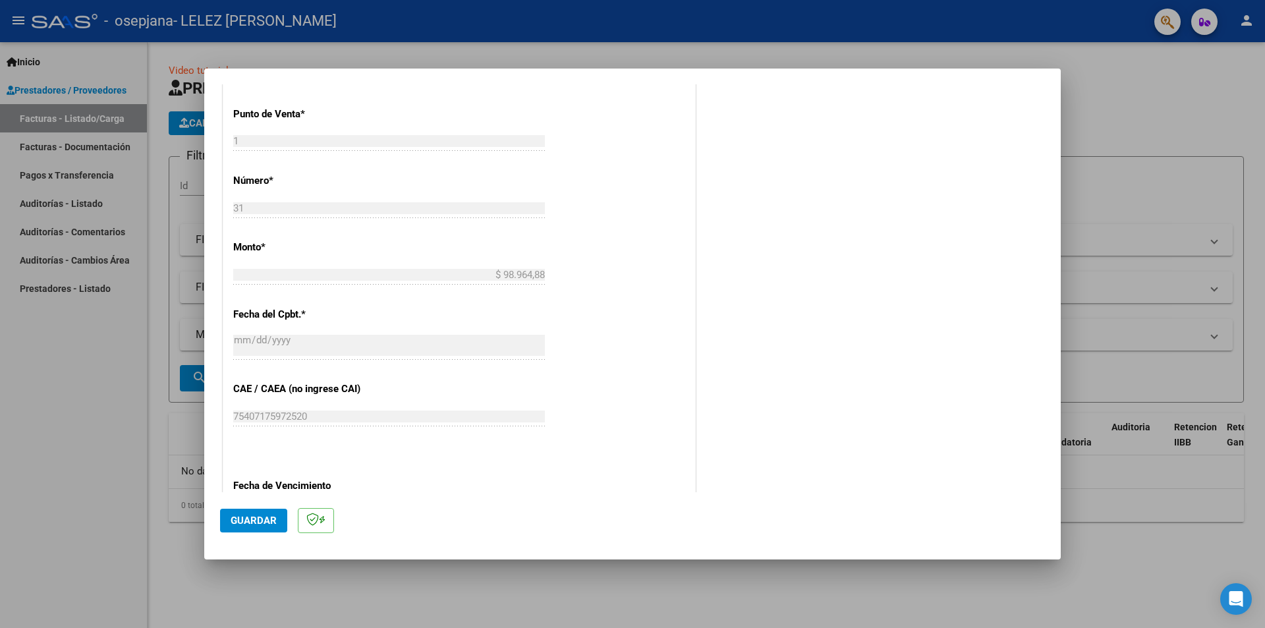
scroll to position [224, 0]
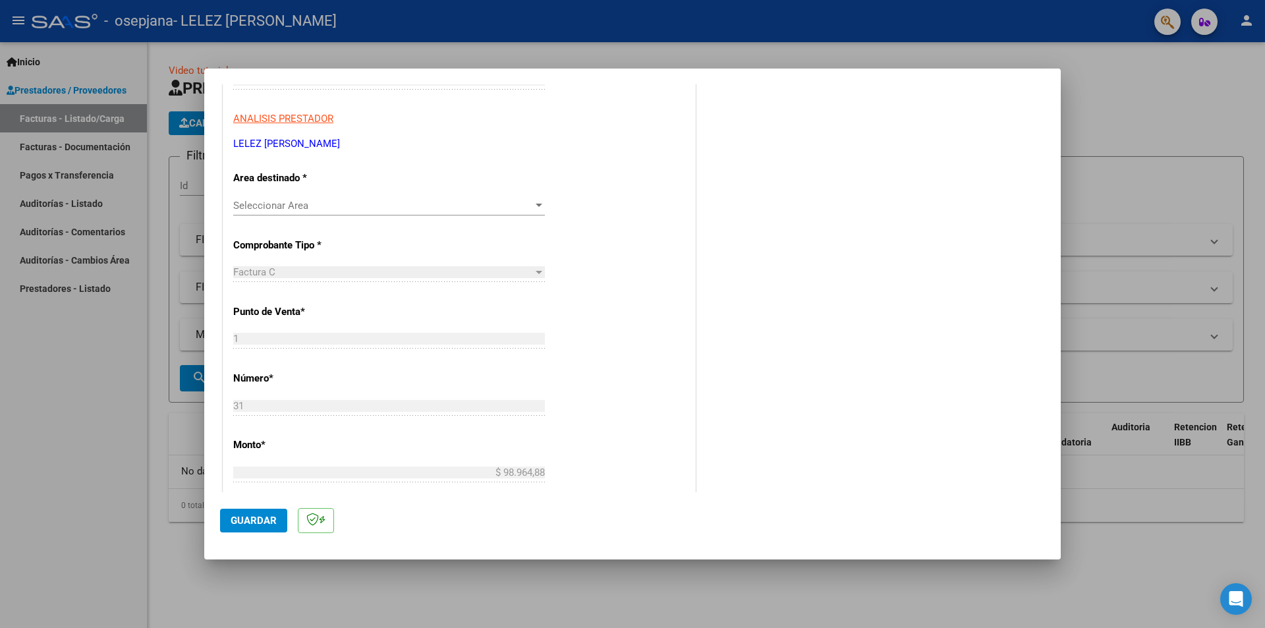
click at [426, 202] on span "Seleccionar Area" at bounding box center [383, 206] width 300 height 12
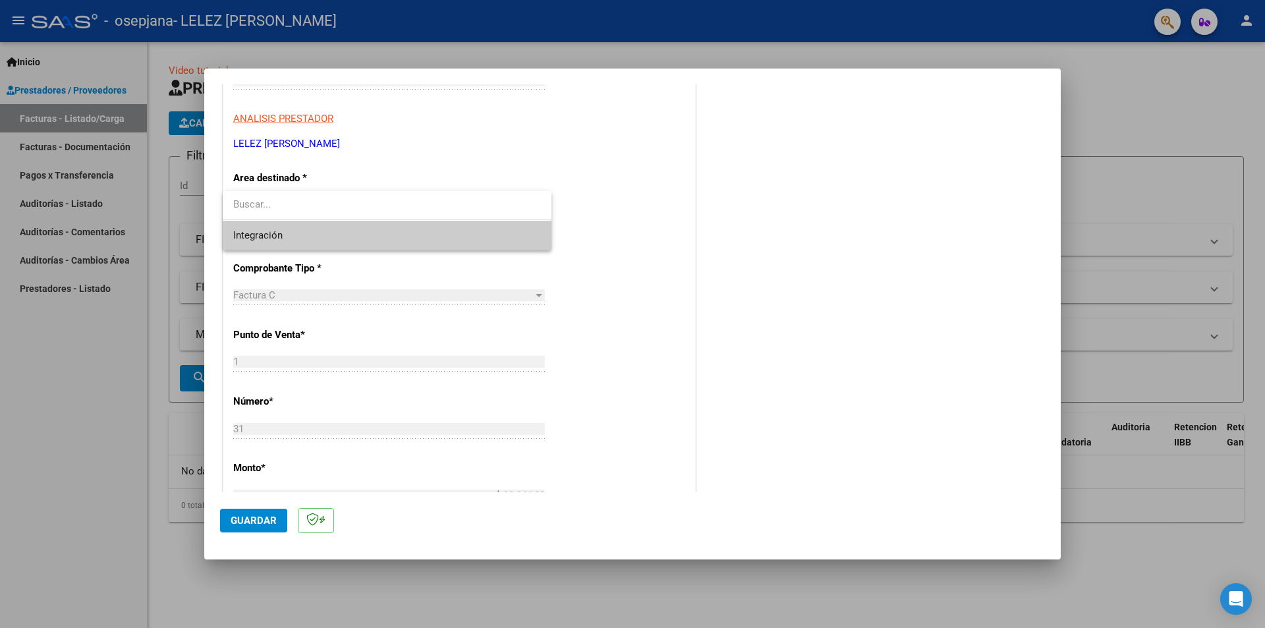
click at [406, 242] on span "Integración" at bounding box center [387, 236] width 308 height 30
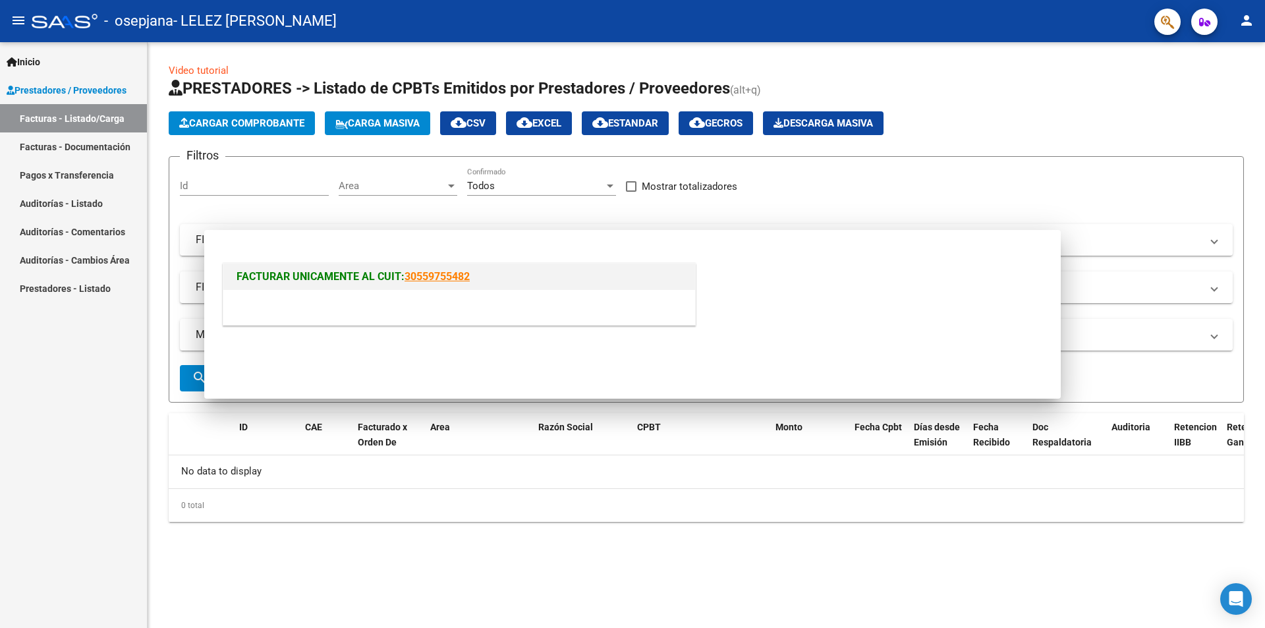
scroll to position [0, 0]
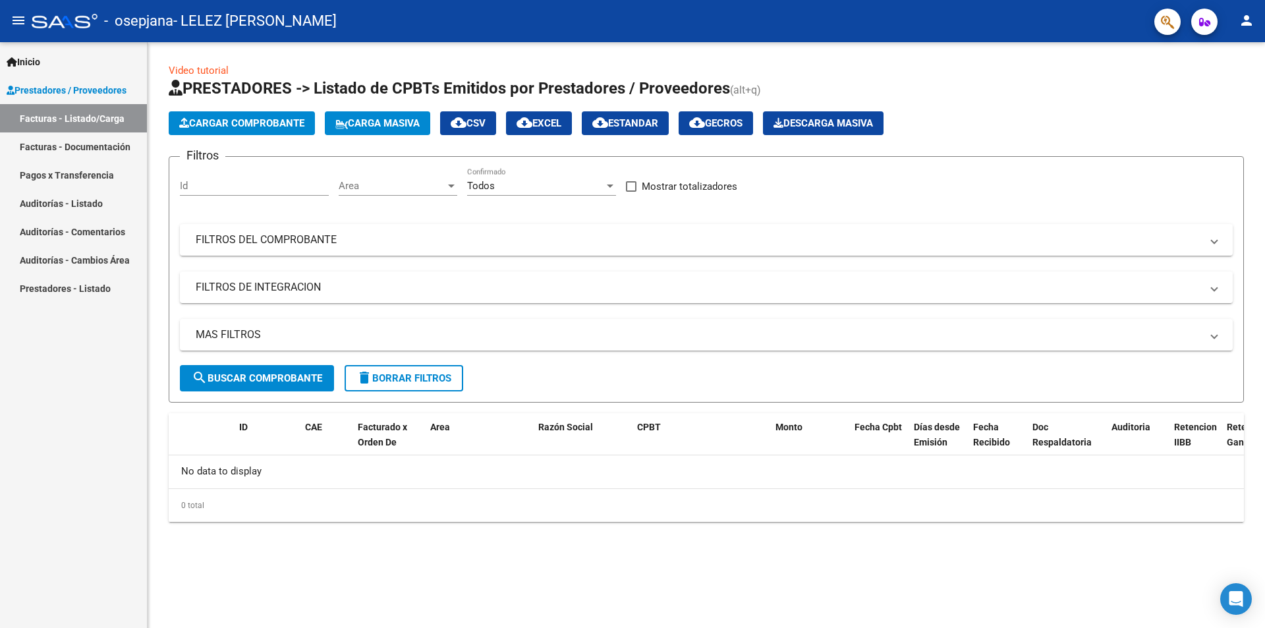
click at [100, 150] on link "Facturas - Documentación" at bounding box center [73, 146] width 147 height 28
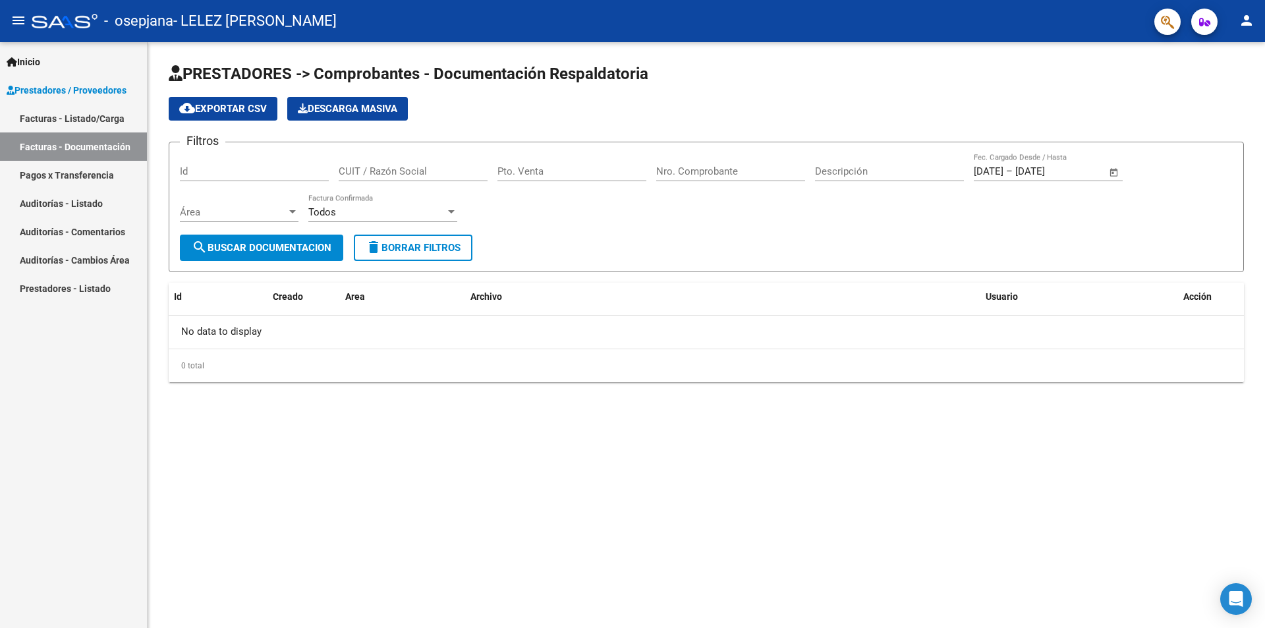
click at [103, 121] on link "Facturas - Listado/Carga" at bounding box center [73, 118] width 147 height 28
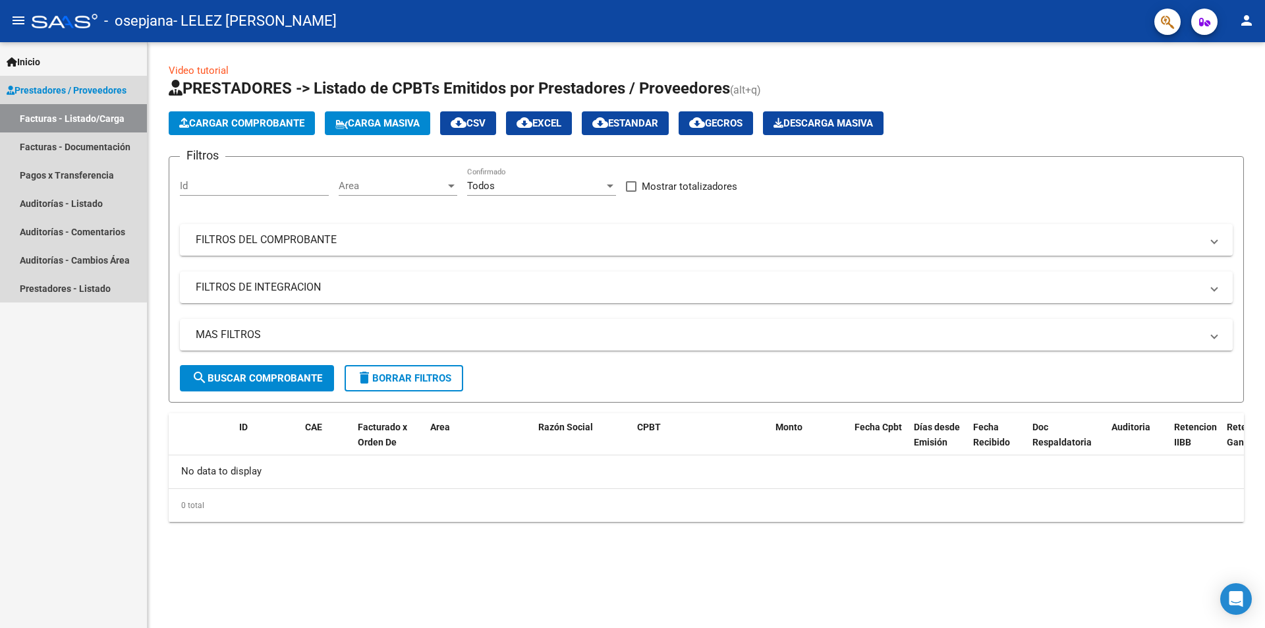
click at [24, 92] on span "Prestadores / Proveedores" at bounding box center [67, 90] width 120 height 14
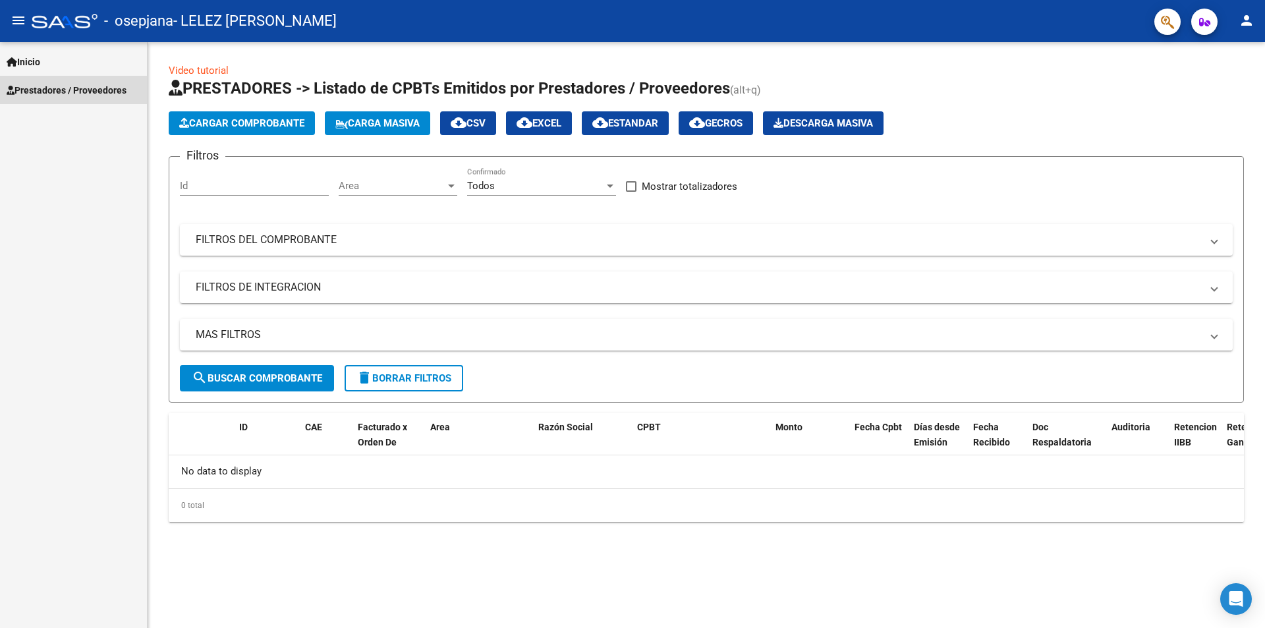
click at [24, 92] on span "Prestadores / Proveedores" at bounding box center [67, 90] width 120 height 14
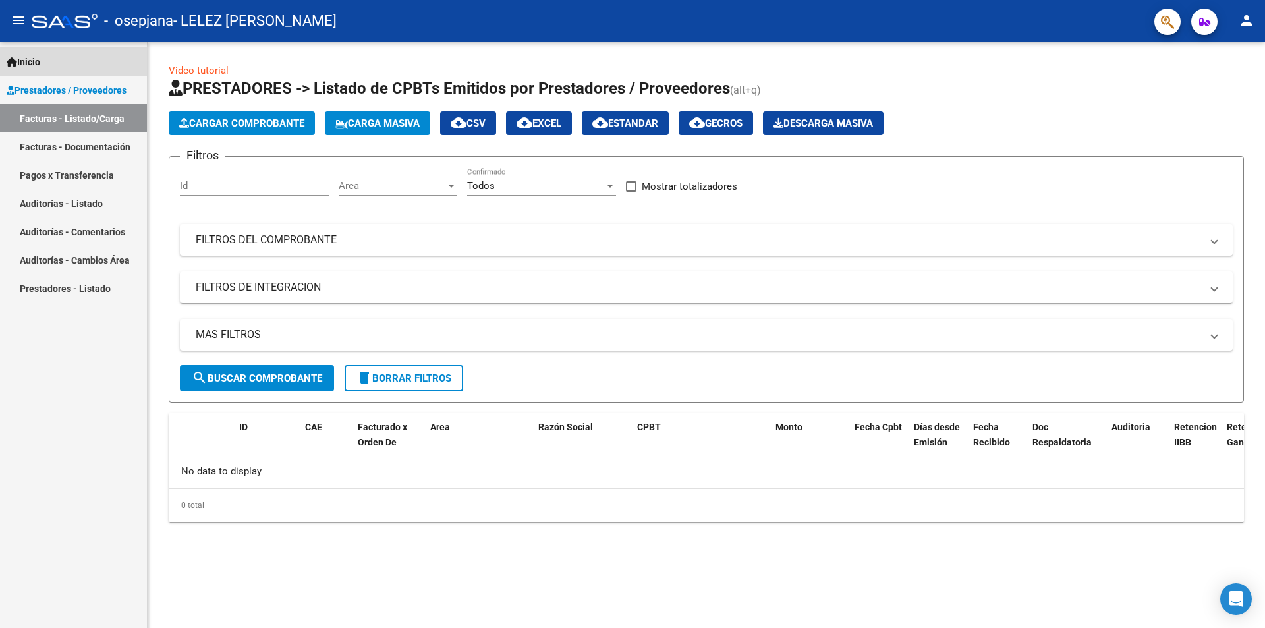
click at [38, 63] on span "Inicio" at bounding box center [24, 62] width 34 height 14
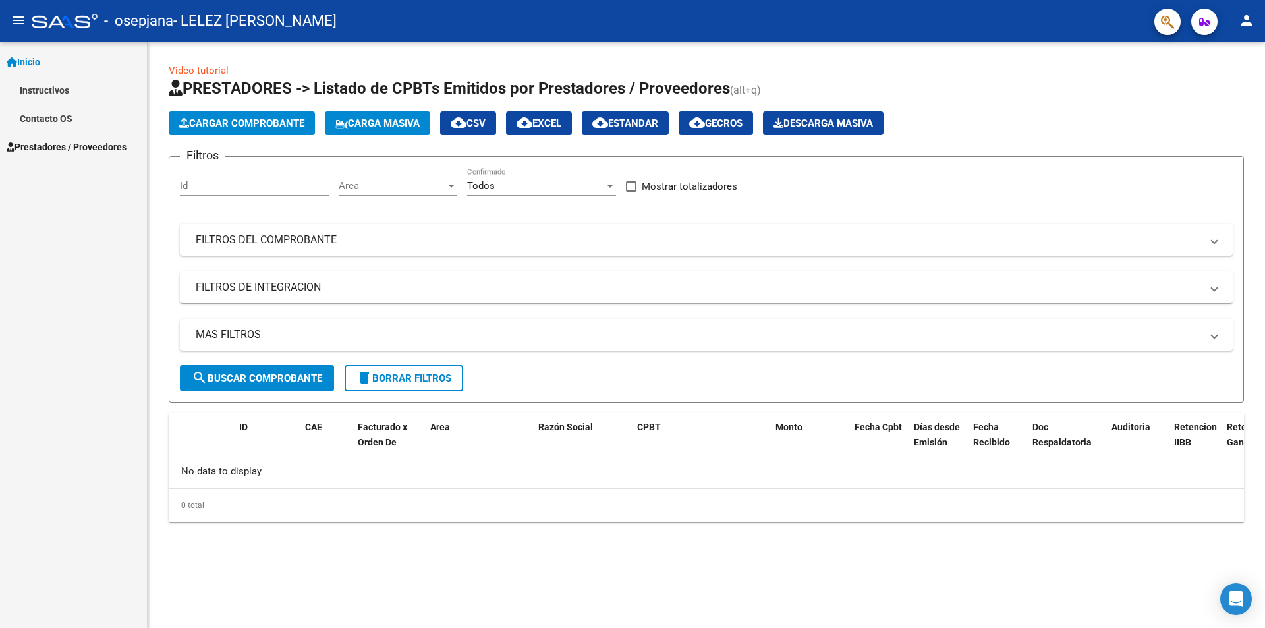
click at [67, 122] on link "Contacto OS" at bounding box center [73, 118] width 147 height 28
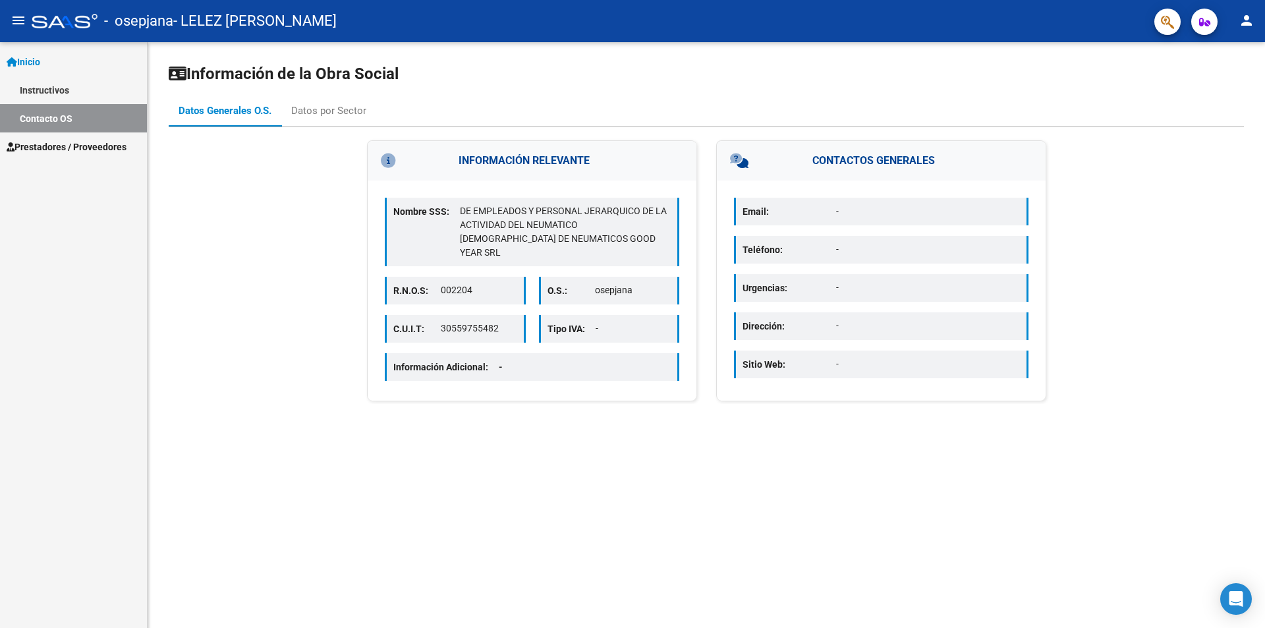
click at [65, 94] on link "Instructivos" at bounding box center [73, 90] width 147 height 28
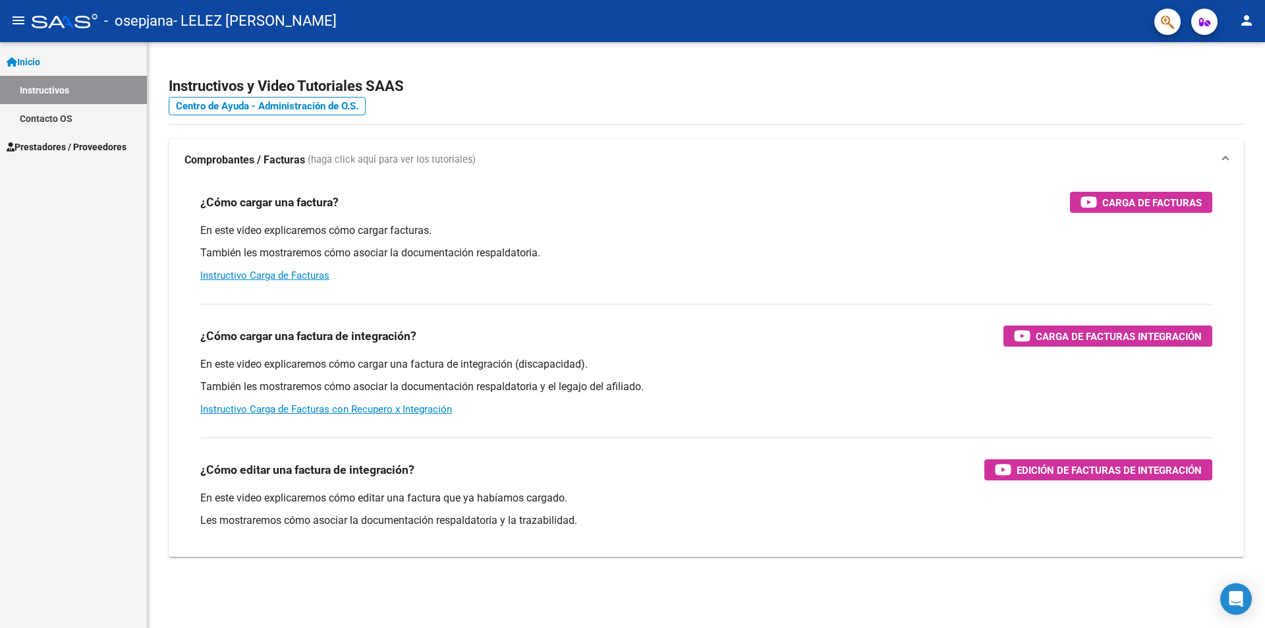
click at [1176, 191] on div "¿Cómo cargar una factura? Carga de Facturas En este video explicaremos cómo car…" at bounding box center [706, 237] width 1044 height 112
click at [1168, 208] on span "Carga de Facturas" at bounding box center [1151, 202] width 99 height 16
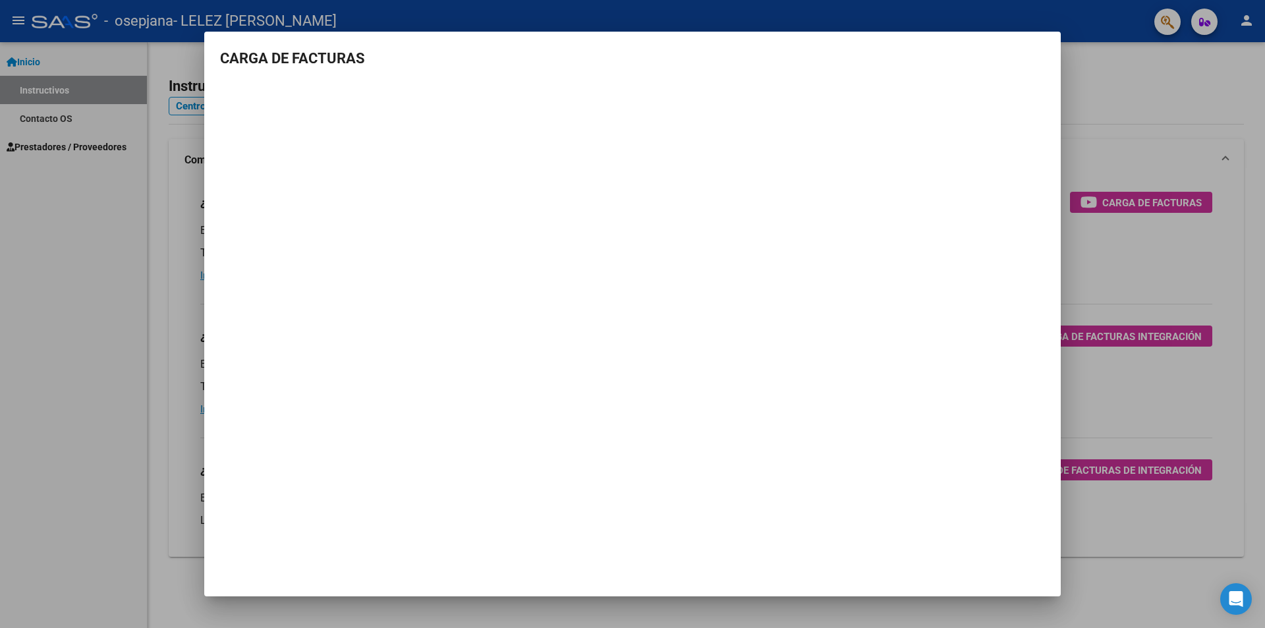
click at [1148, 106] on div at bounding box center [632, 314] width 1265 height 628
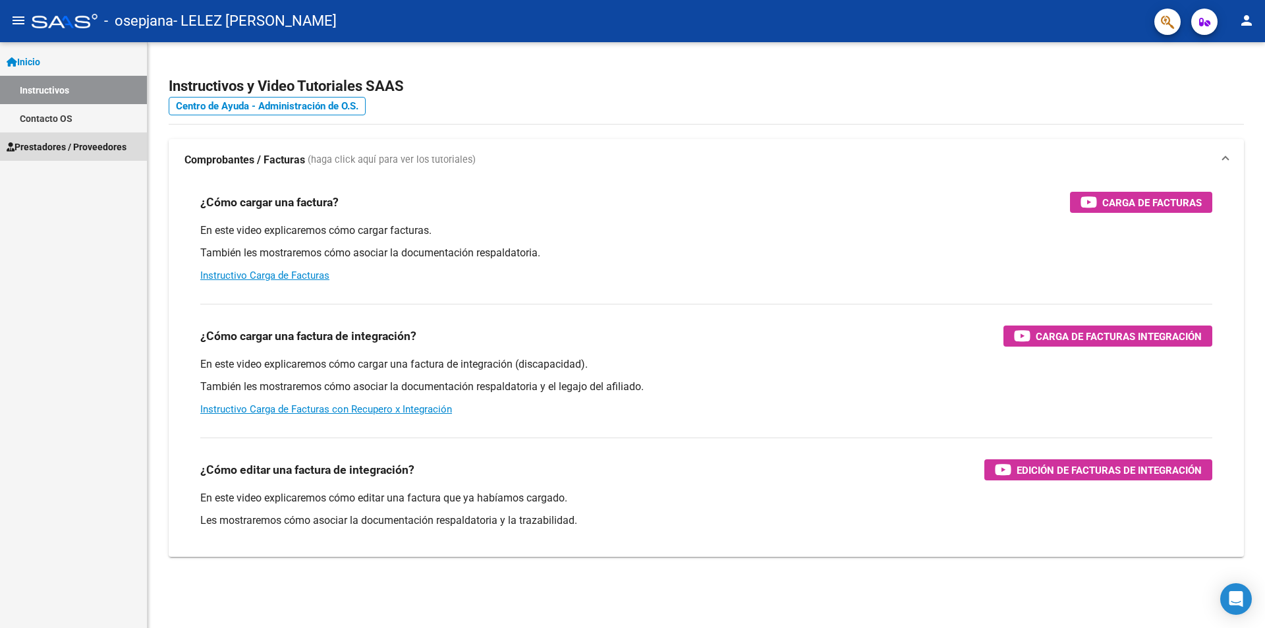
click at [55, 150] on span "Prestadores / Proveedores" at bounding box center [67, 147] width 120 height 14
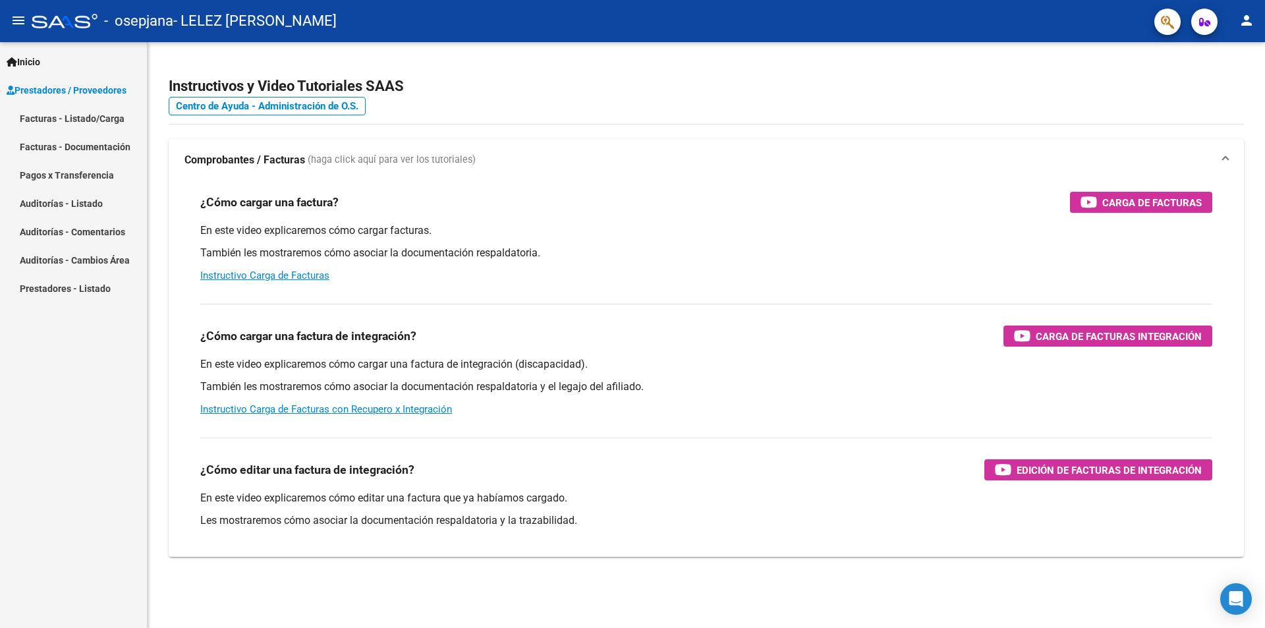
click at [92, 121] on link "Facturas - Listado/Carga" at bounding box center [73, 118] width 147 height 28
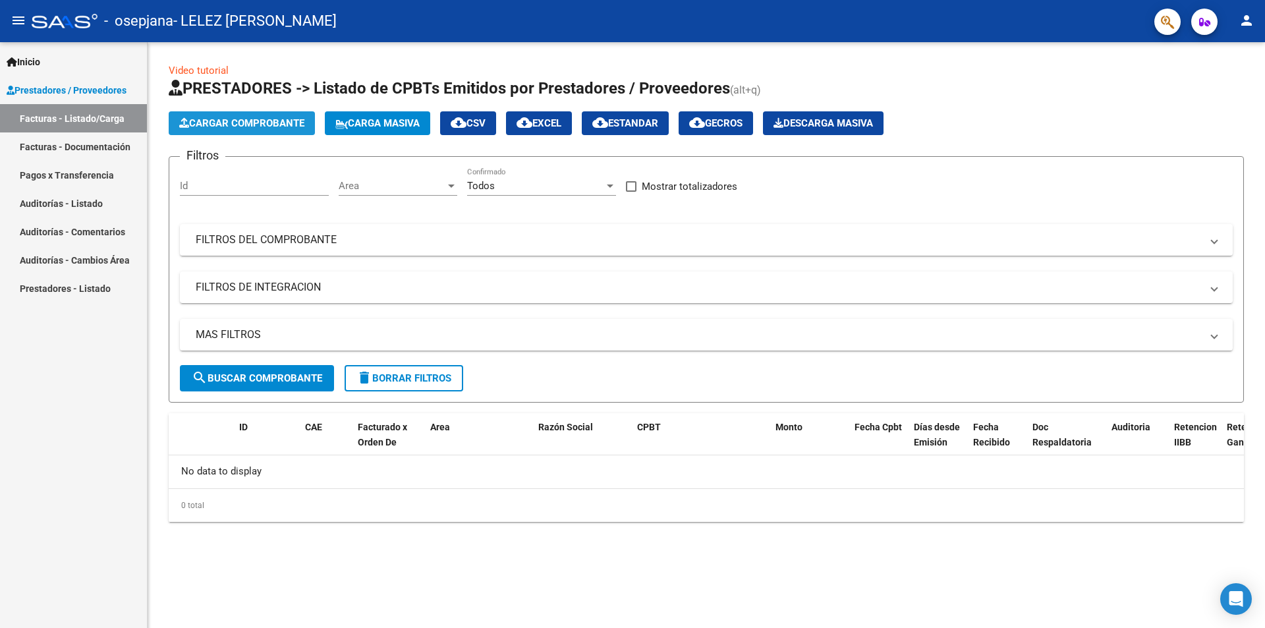
click at [272, 120] on span "Cargar Comprobante" at bounding box center [241, 123] width 125 height 12
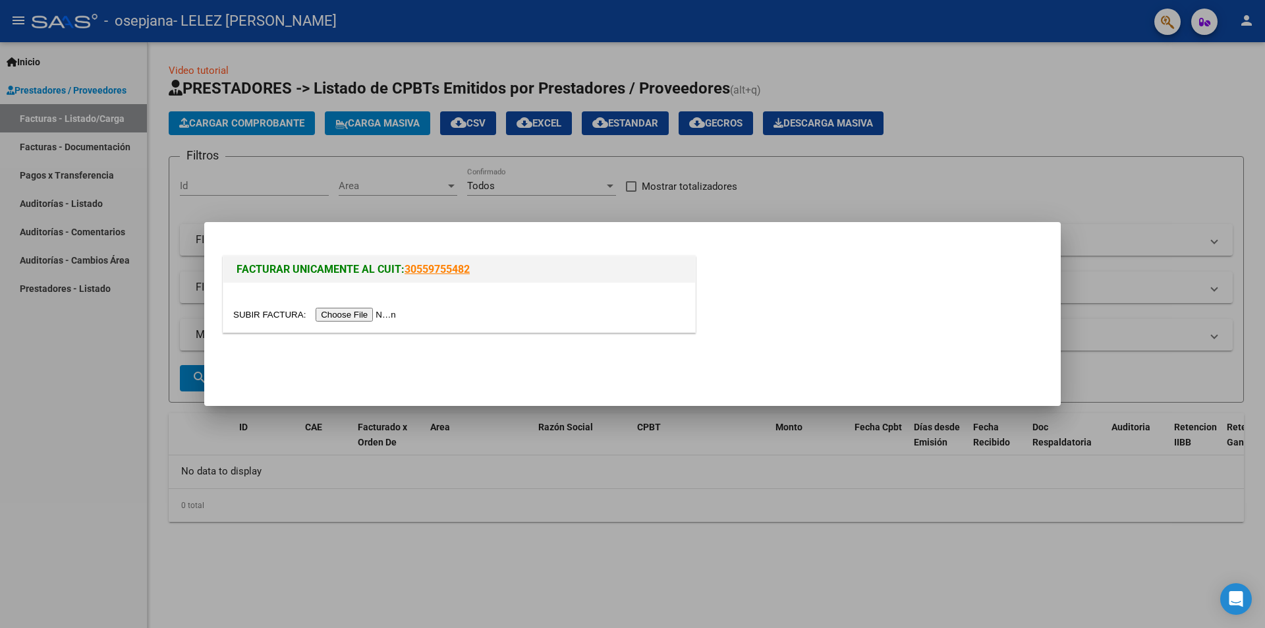
click at [331, 318] on input "file" at bounding box center [316, 315] width 167 height 14
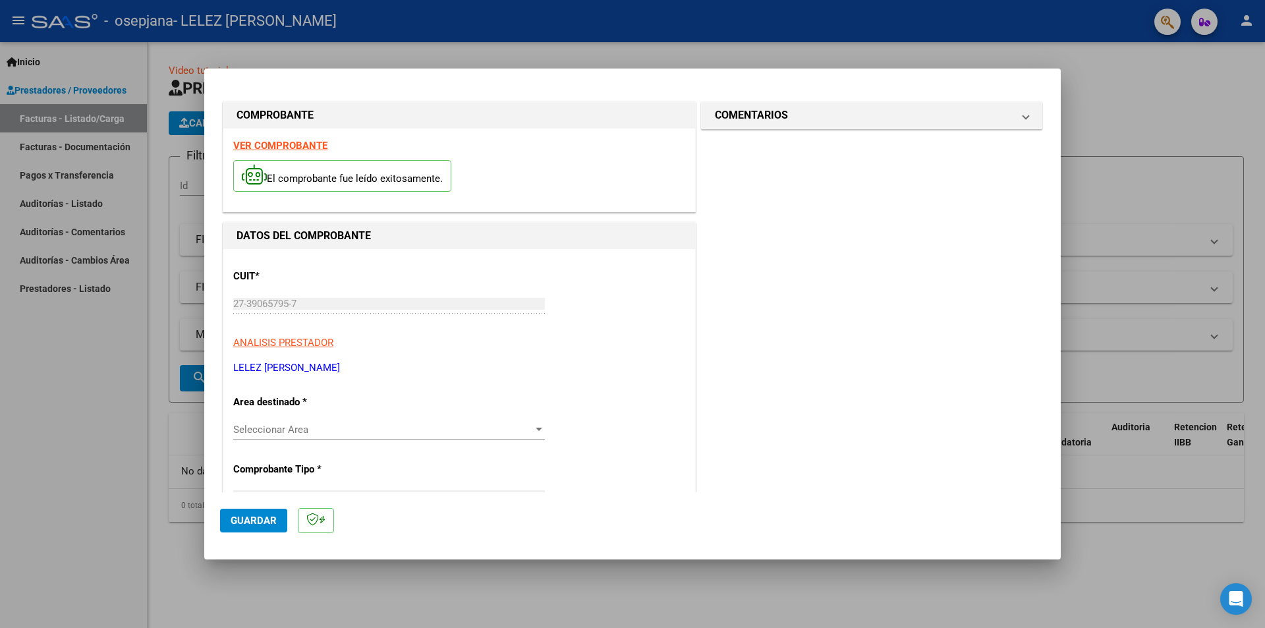
click at [354, 436] on div "Seleccionar Area Seleccionar Area" at bounding box center [389, 430] width 312 height 20
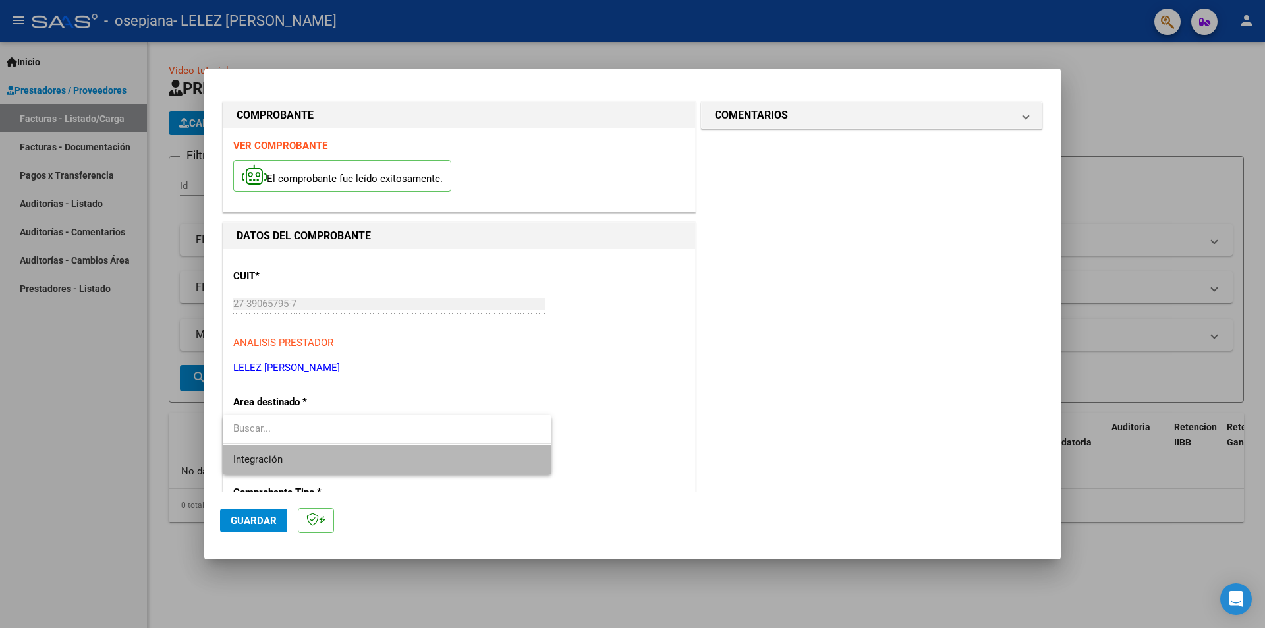
click at [337, 459] on span "Integración" at bounding box center [387, 460] width 308 height 30
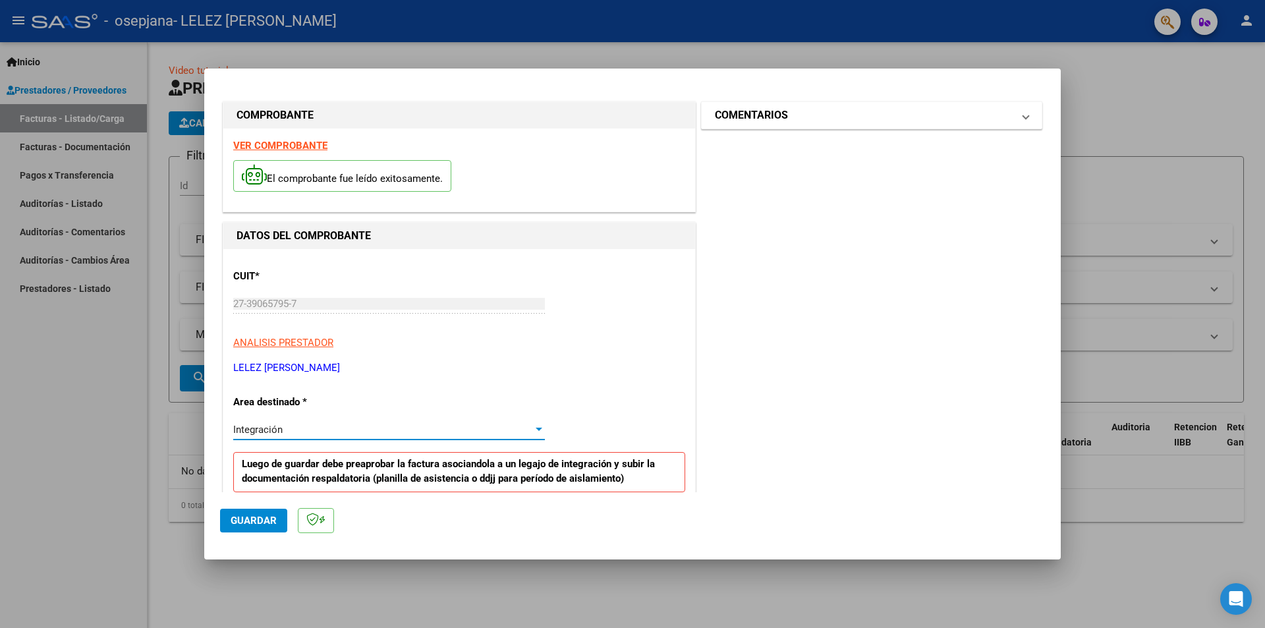
click at [930, 125] on mat-expansion-panel-header "COMENTARIOS" at bounding box center [872, 115] width 340 height 26
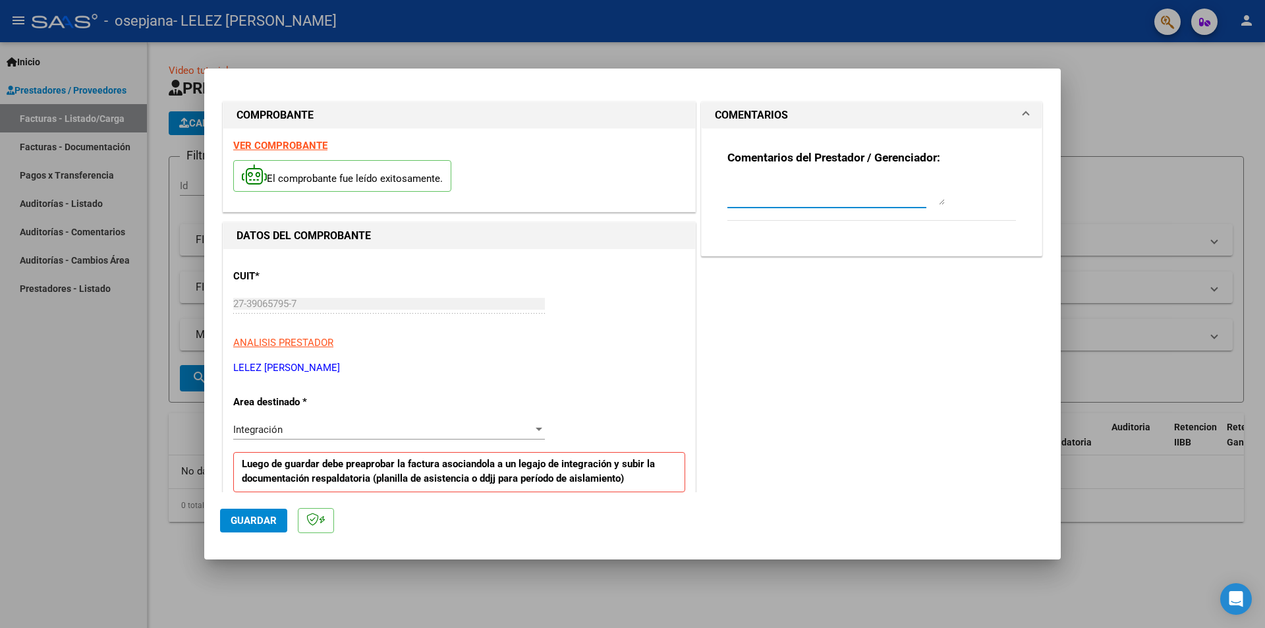
click at [841, 191] on textarea at bounding box center [835, 192] width 217 height 26
type textarea "b"
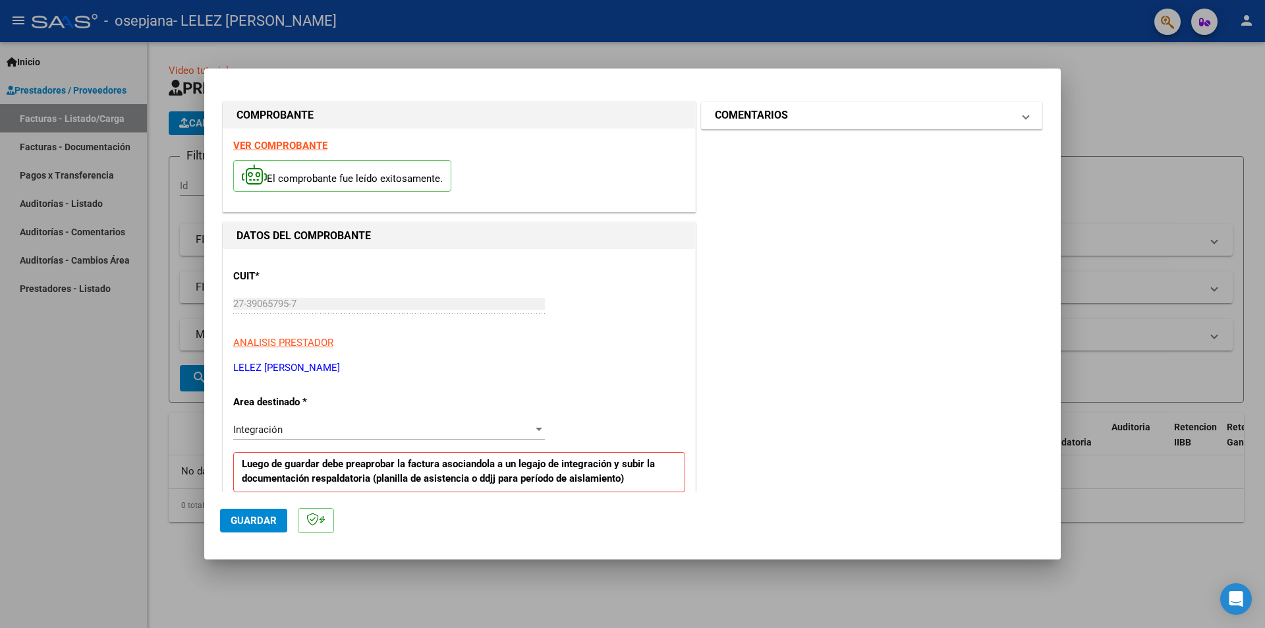
click at [777, 111] on h1 "COMENTARIOS" at bounding box center [751, 115] width 73 height 16
click at [771, 200] on textarea at bounding box center [835, 192] width 217 height 26
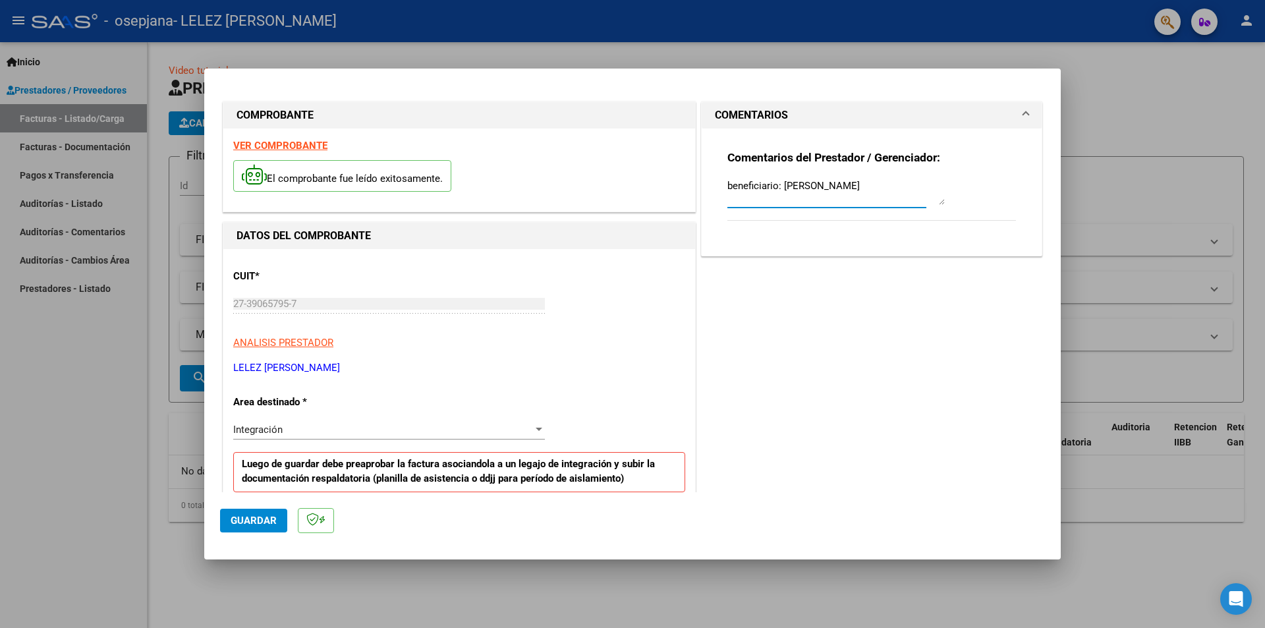
click at [805, 185] on textarea "beneficiario: [PERSON_NAME]" at bounding box center [835, 192] width 217 height 26
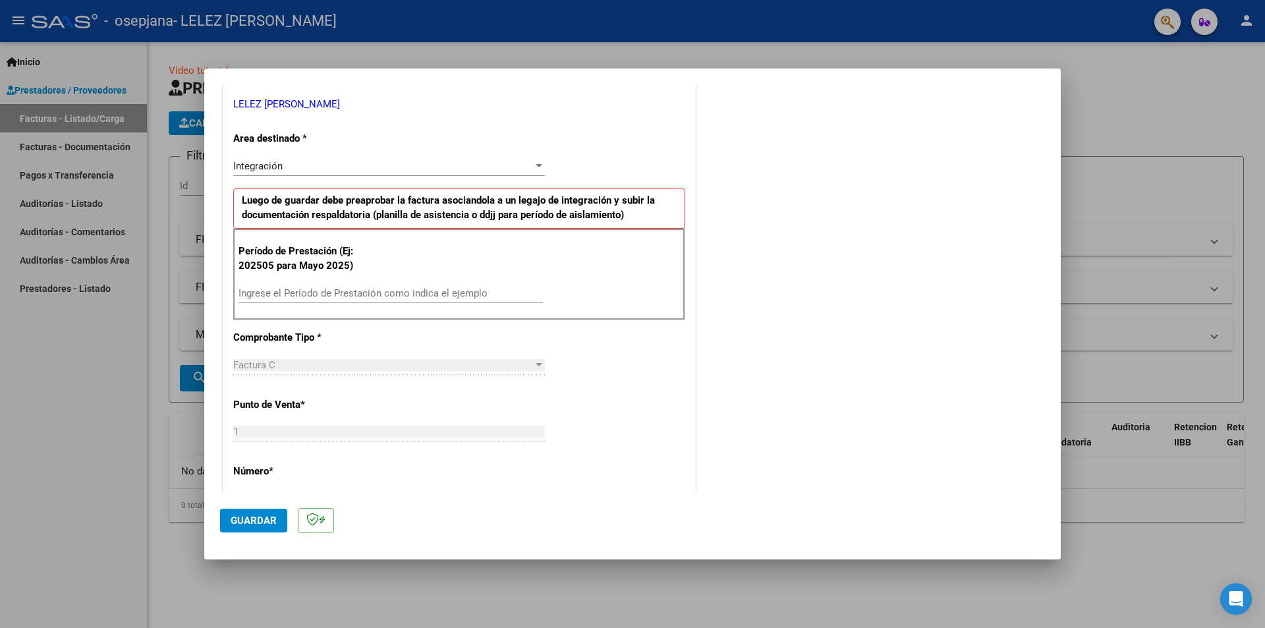
scroll to position [329, 0]
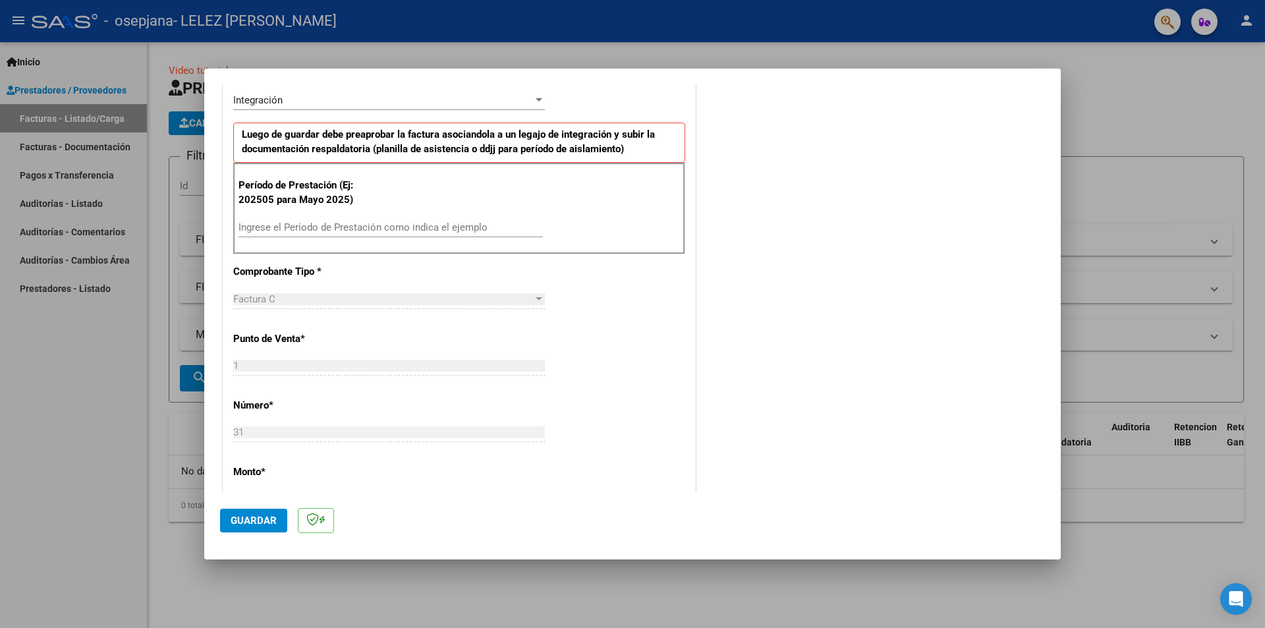
type textarea "beneficiario: [PERSON_NAME]"
click at [366, 227] on input "Ingrese el Período de Prestación como indica el ejemplo" at bounding box center [390, 227] width 304 height 12
type input "202509"
click at [246, 522] on span "Guardar" at bounding box center [254, 521] width 46 height 12
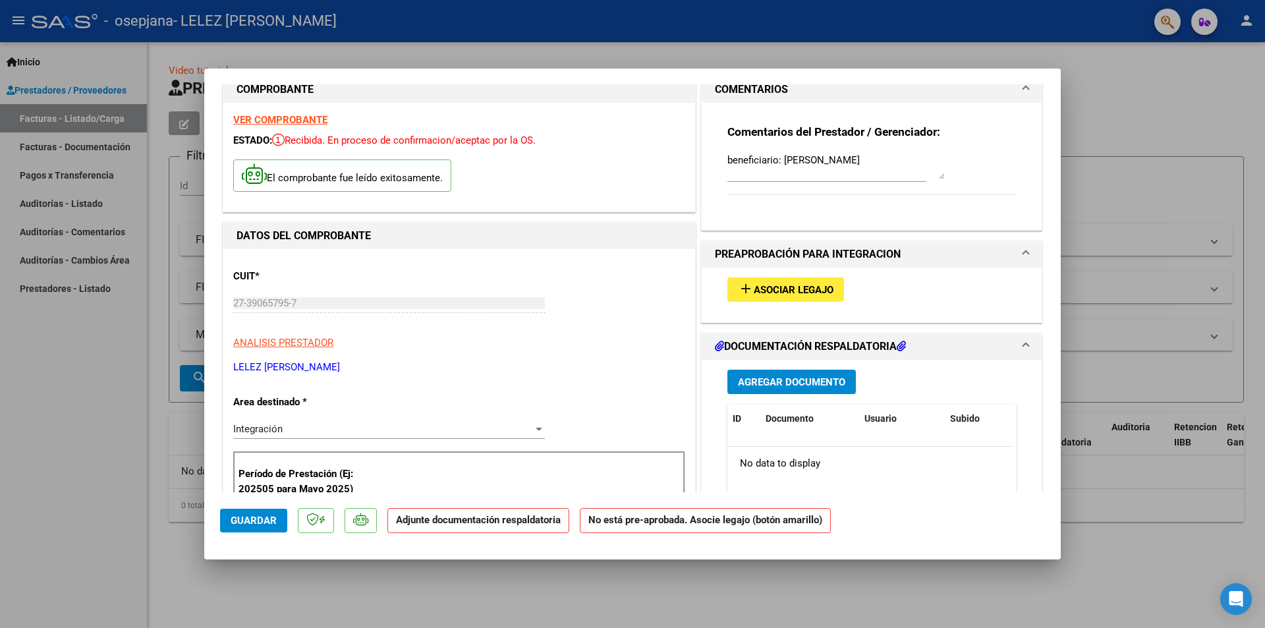
scroll to position [12, 0]
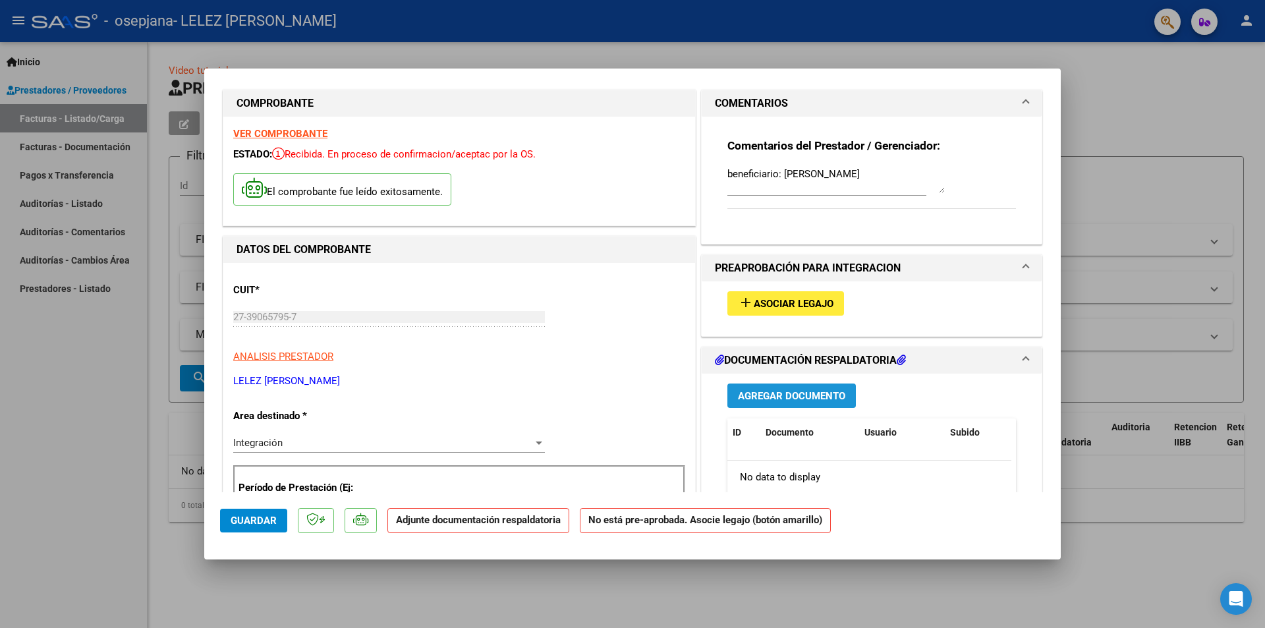
click at [787, 397] on span "Agregar Documento" at bounding box center [791, 396] width 107 height 12
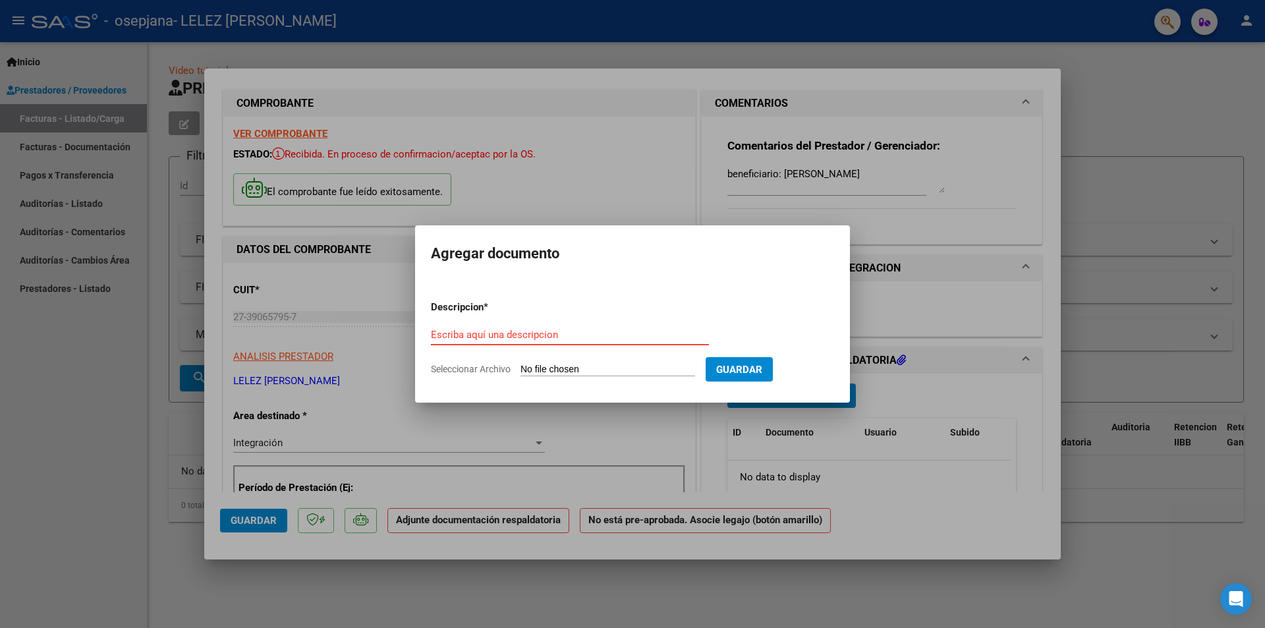
click at [566, 332] on input "Escriba aquí una descripcion" at bounding box center [570, 335] width 278 height 12
click at [546, 368] on input "Seleccionar Archivo" at bounding box center [607, 370] width 175 height 13
type input "C:\fakepath\[PERSON_NAME].pdf"
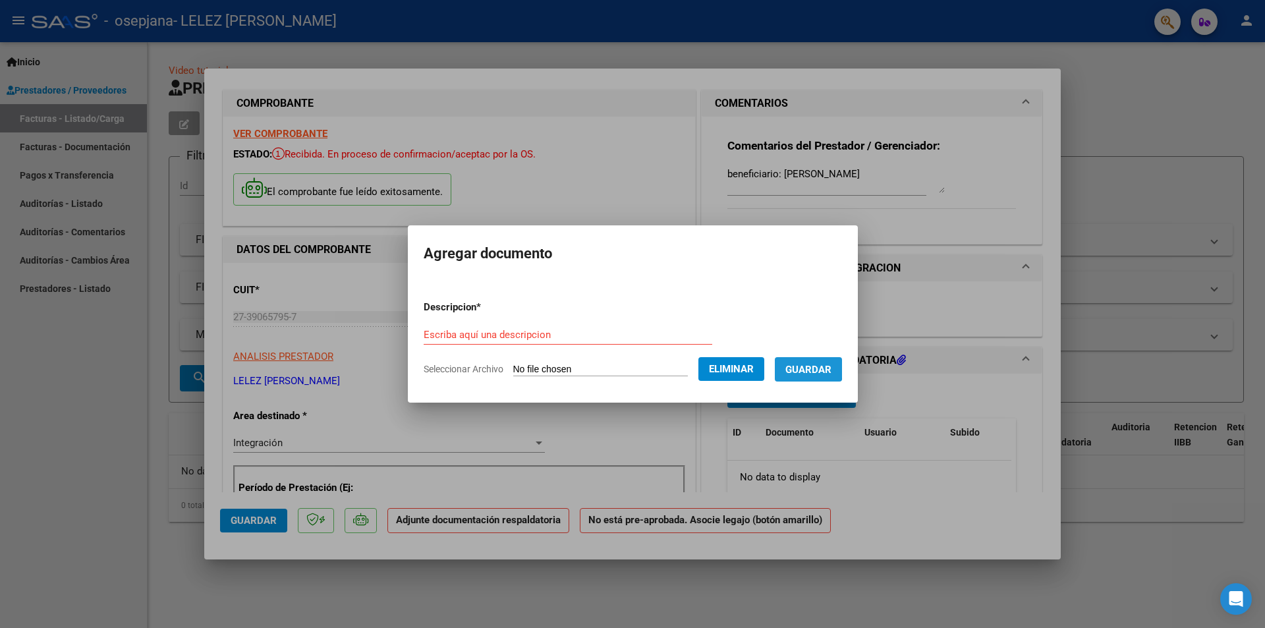
click at [817, 367] on span "Guardar" at bounding box center [808, 370] width 46 height 12
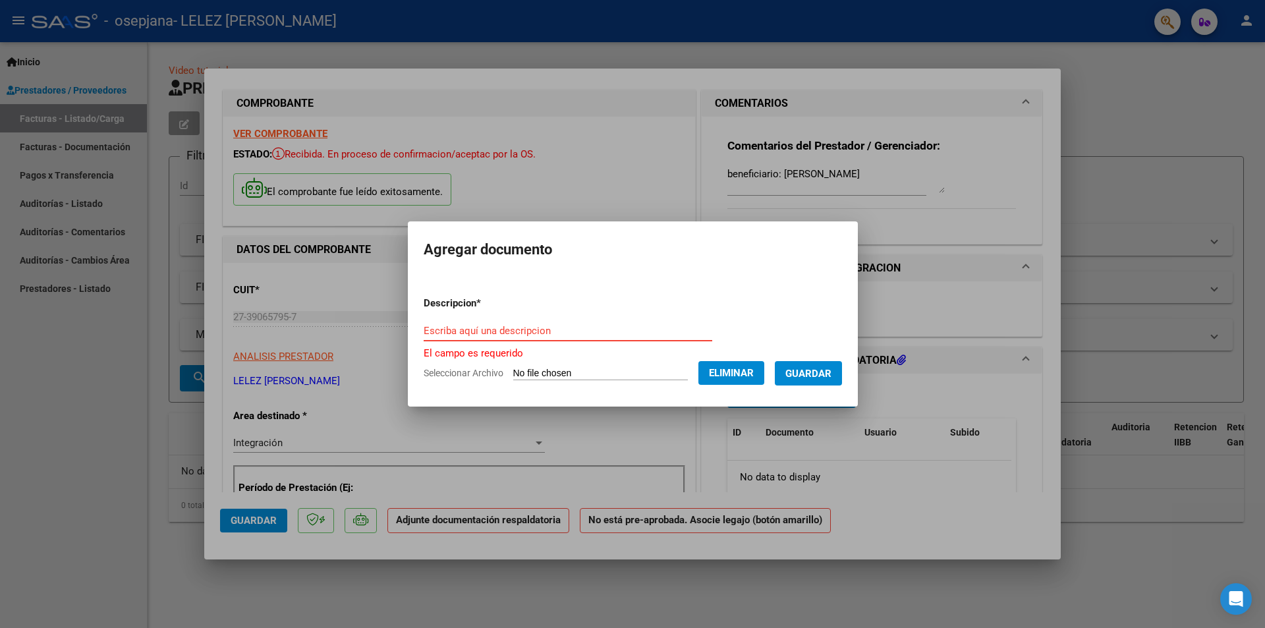
click at [557, 329] on input "Escriba aquí una descripcion" at bounding box center [568, 331] width 289 height 12
click at [617, 330] on input "Escriba aquí una descripcion" at bounding box center [568, 331] width 289 height 12
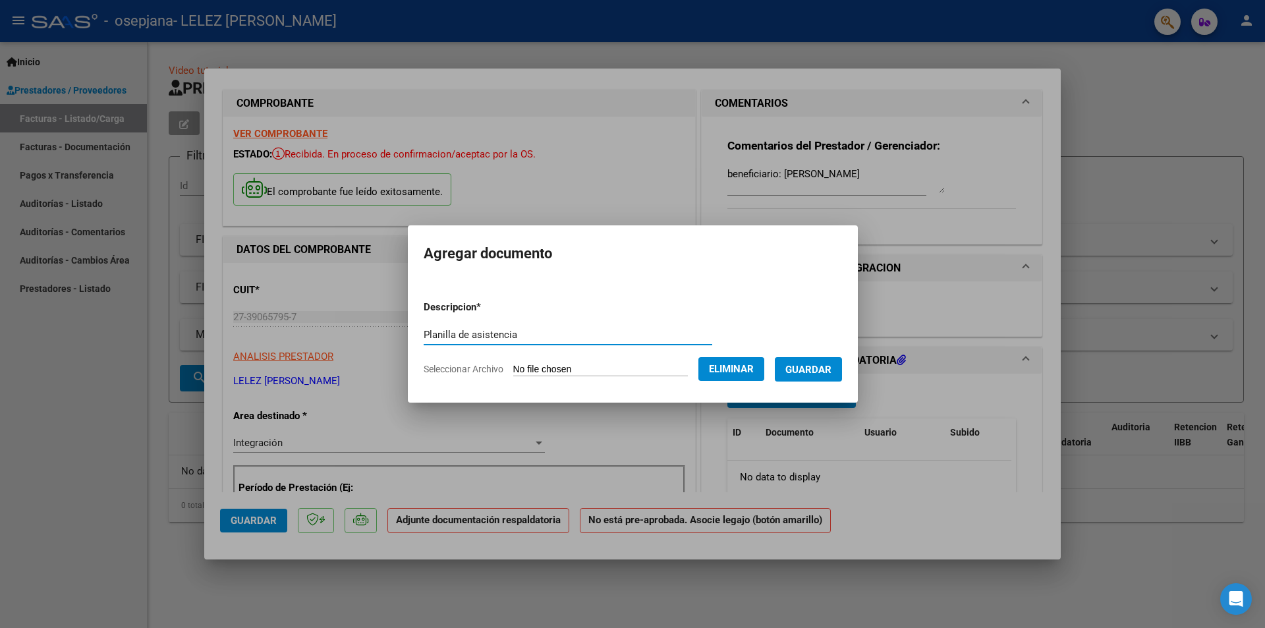
type input "Planilla de asistencia"
click at [812, 373] on span "Guardar" at bounding box center [808, 370] width 46 height 12
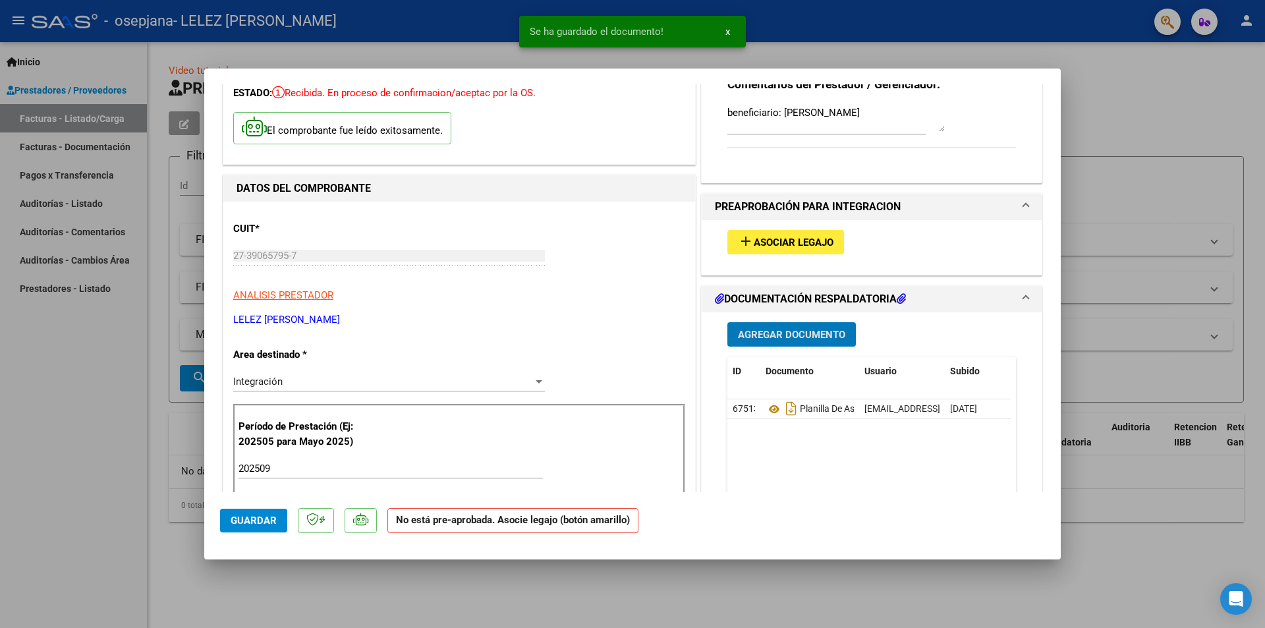
scroll to position [66, 0]
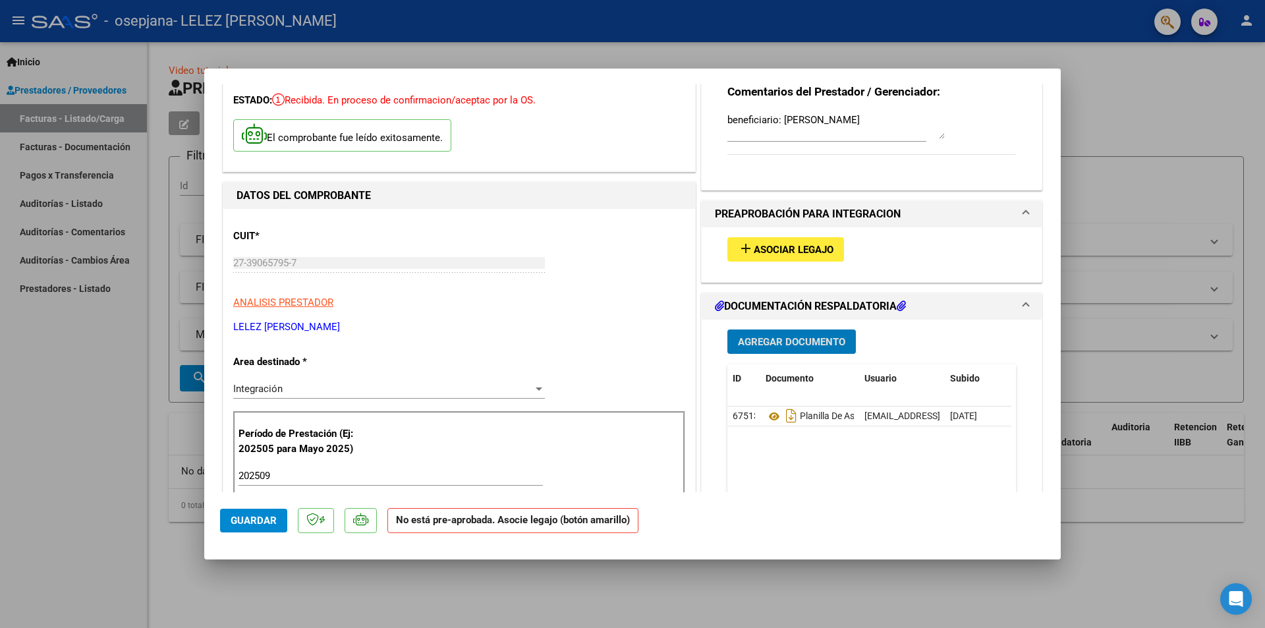
click at [789, 248] on span "Asociar Legajo" at bounding box center [794, 250] width 80 height 12
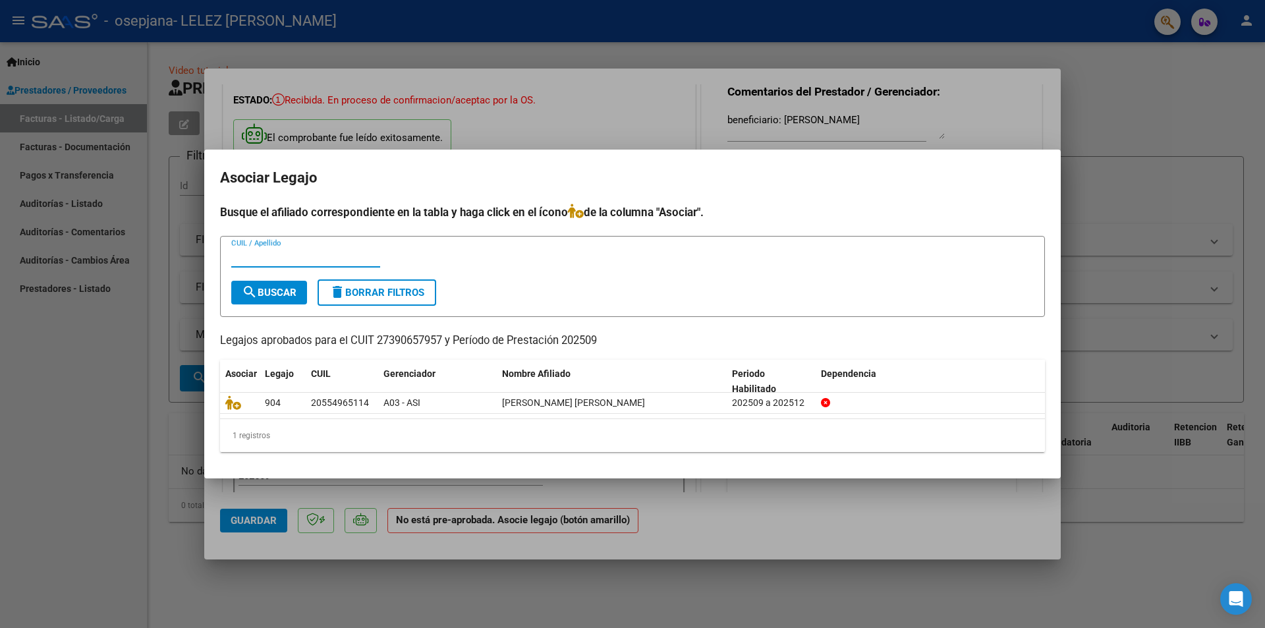
click at [270, 259] on input "CUIL / Apellido" at bounding box center [305, 257] width 149 height 12
type input "[PERSON_NAME]"
click at [265, 295] on span "search Buscar" at bounding box center [269, 293] width 55 height 12
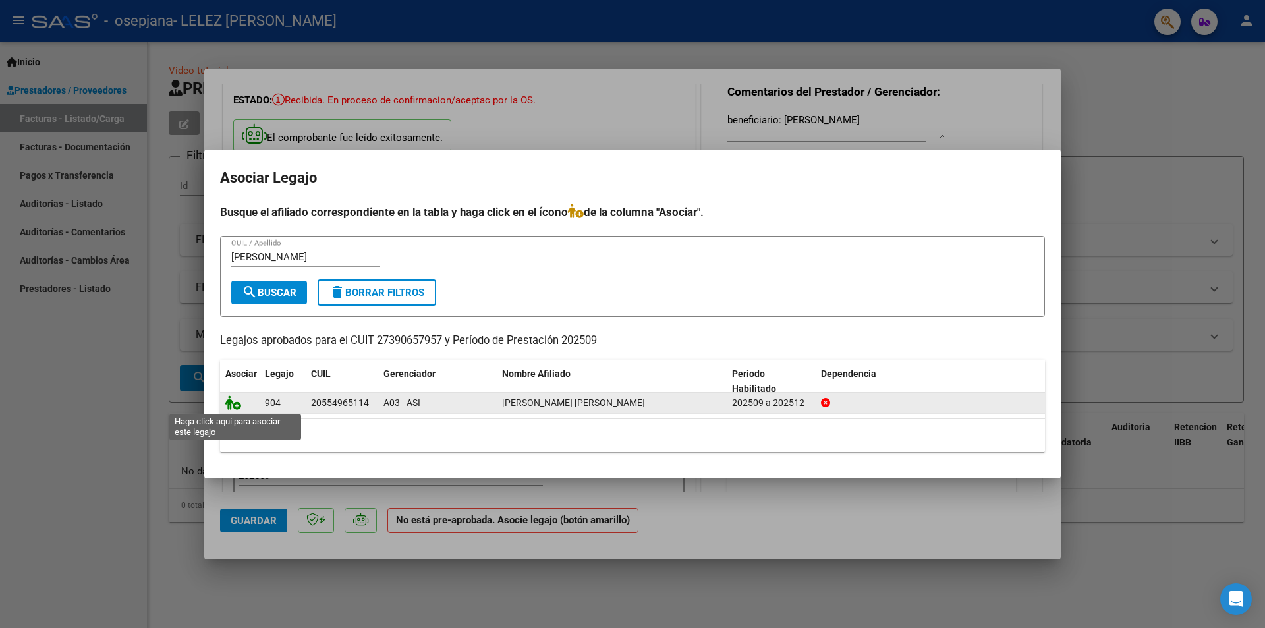
click at [227, 405] on icon at bounding box center [233, 402] width 16 height 14
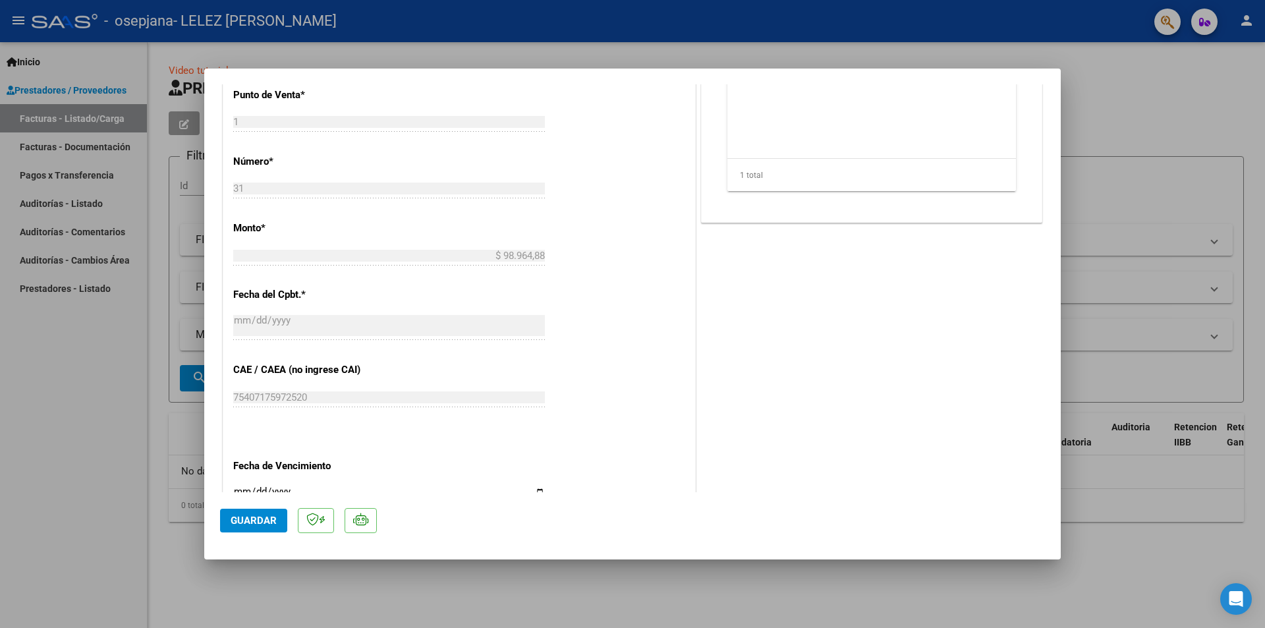
scroll to position [771, 0]
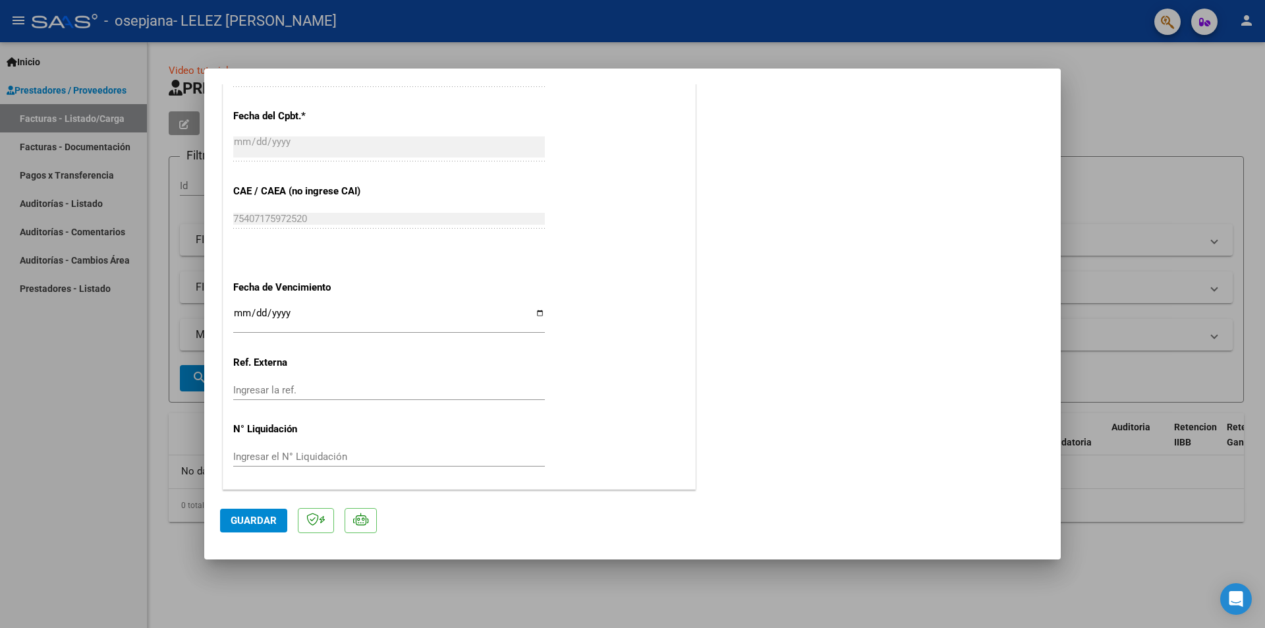
click at [248, 524] on span "Guardar" at bounding box center [254, 521] width 46 height 12
click at [262, 516] on span "Guardar" at bounding box center [254, 521] width 46 height 12
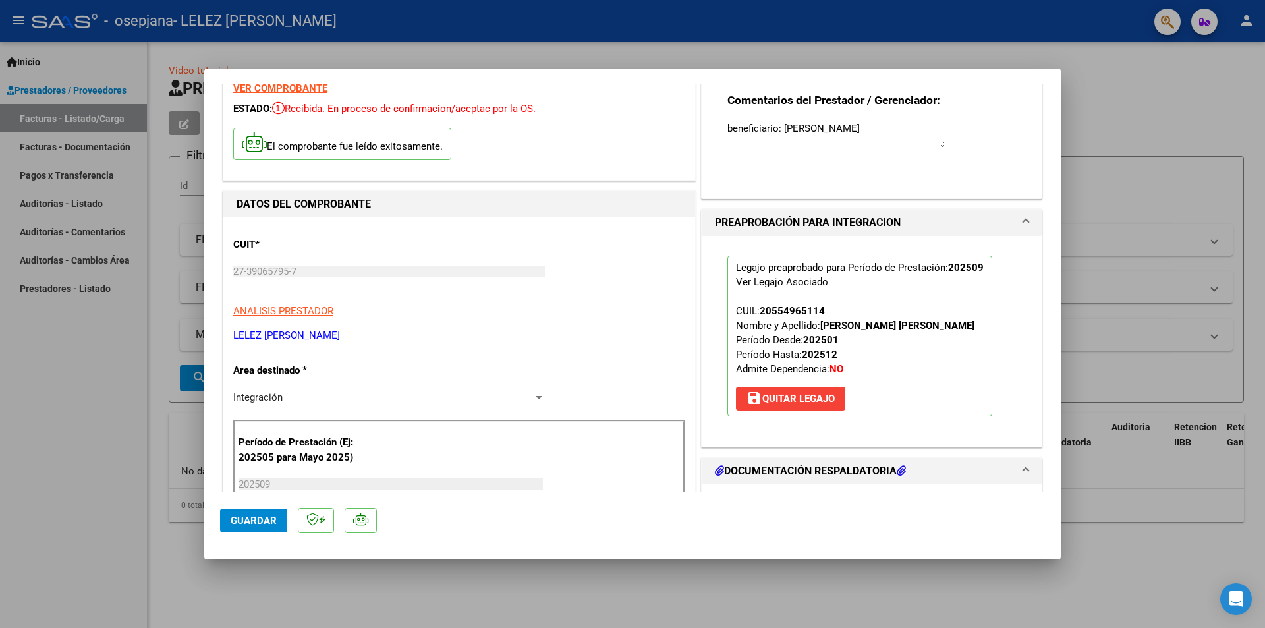
scroll to position [0, 0]
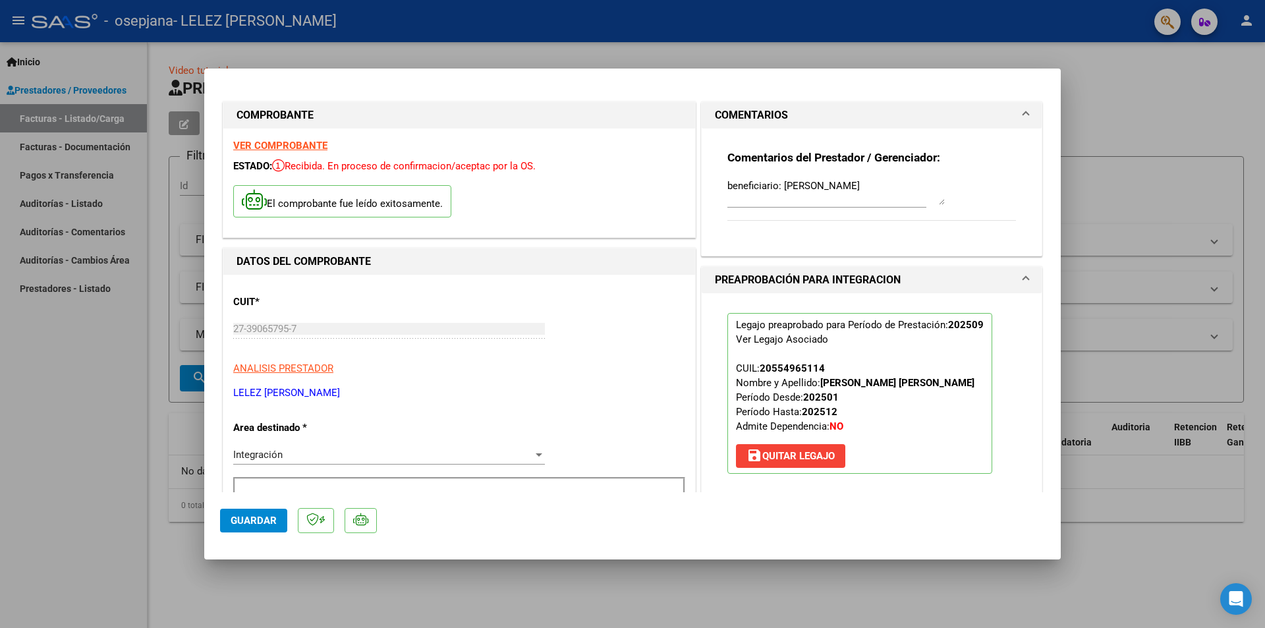
click at [882, 24] on div at bounding box center [632, 314] width 1265 height 628
type input "$ 0,00"
